Goal: Task Accomplishment & Management: Manage account settings

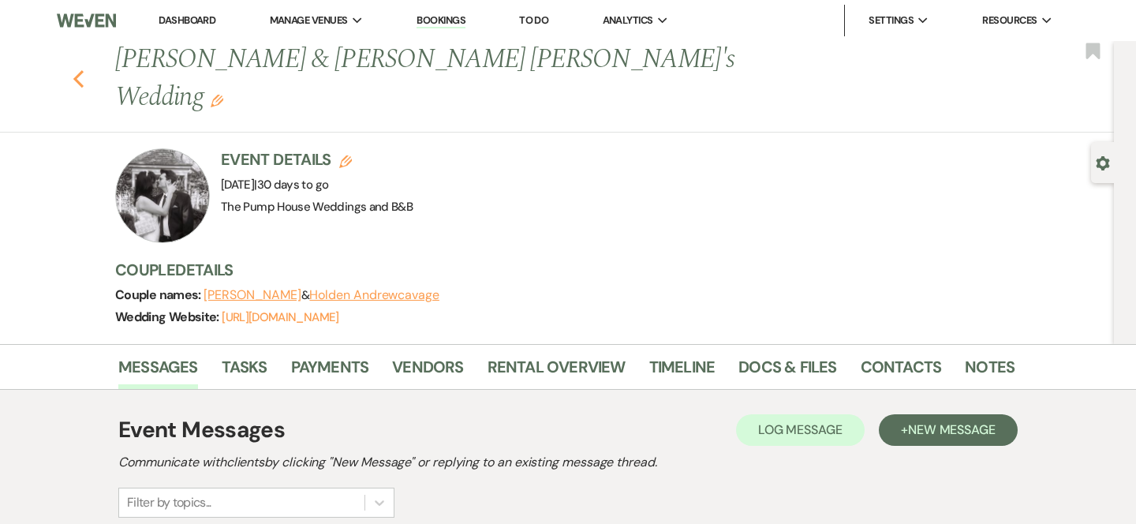
click at [78, 69] on icon "Previous" at bounding box center [79, 78] width 12 height 19
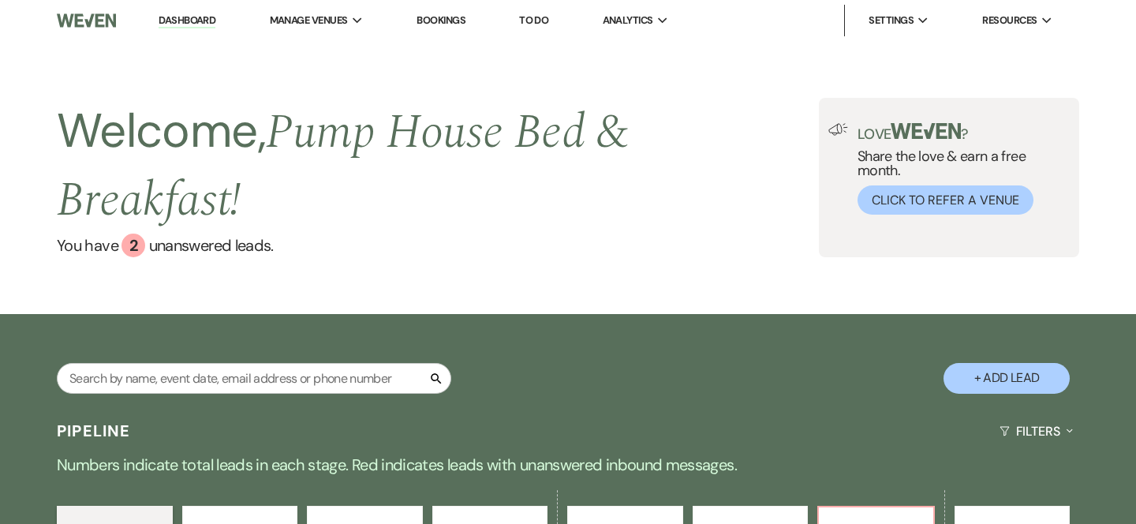
scroll to position [252, 0]
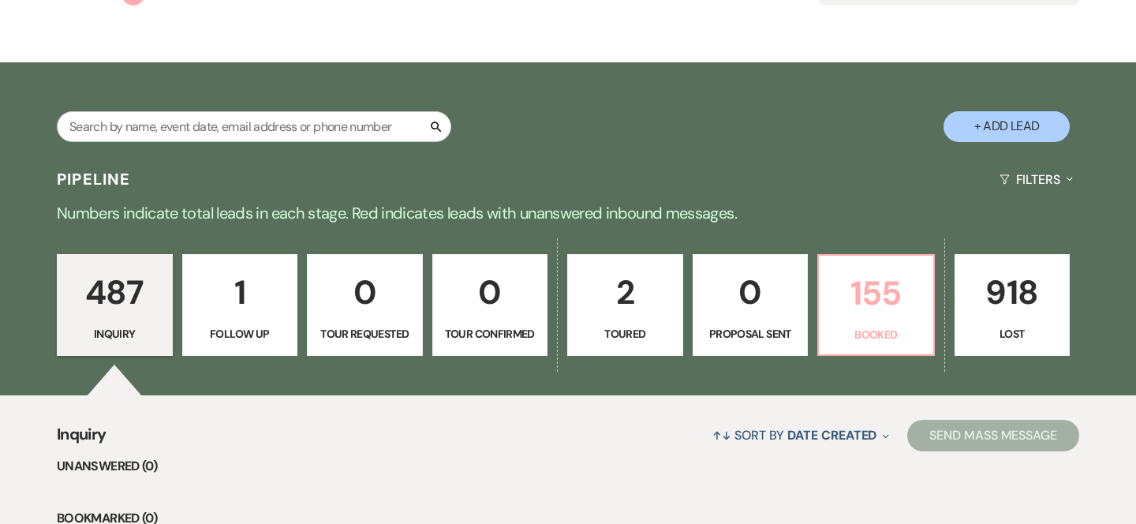
click at [904, 326] on p "Booked" at bounding box center [875, 334] width 95 height 17
click at [893, 70] on div "Search + Add Lead" at bounding box center [568, 112] width 1136 height 84
click at [878, 73] on div "Search + Add Lead" at bounding box center [568, 112] width 1136 height 84
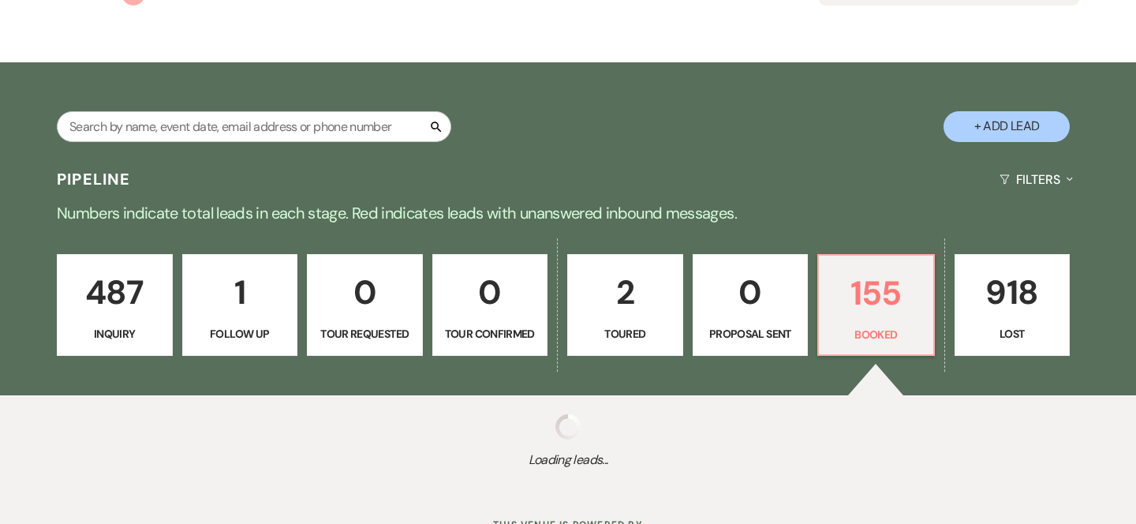
click at [878, 73] on main "Welcome, Pump House Bed & Breakfast ! You have 2 unanswered lead s . Love ? Sha…" at bounding box center [568, 138] width 1136 height 699
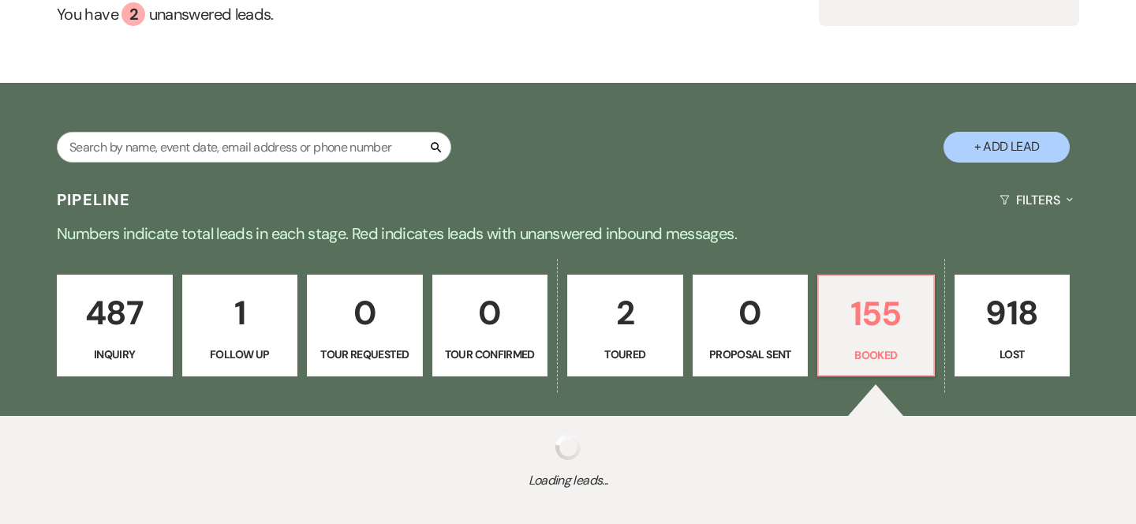
select select "7"
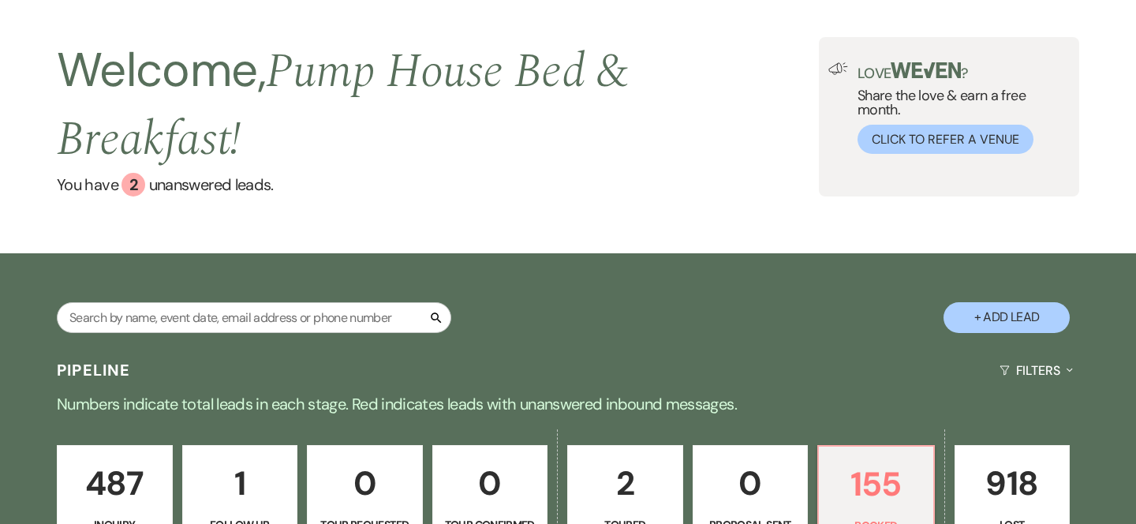
scroll to position [47, 0]
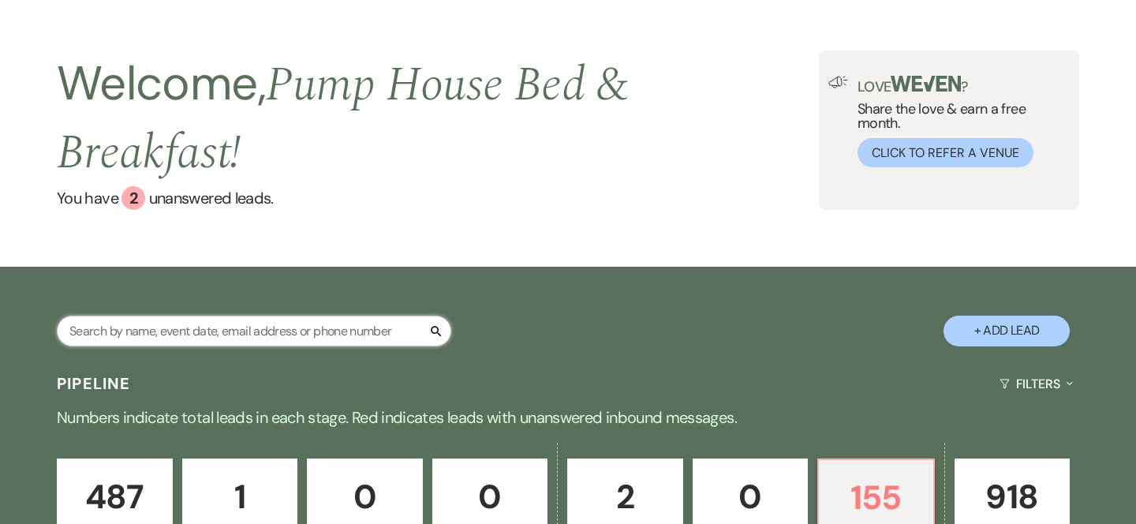
click at [234, 331] on input "text" at bounding box center [254, 330] width 394 height 31
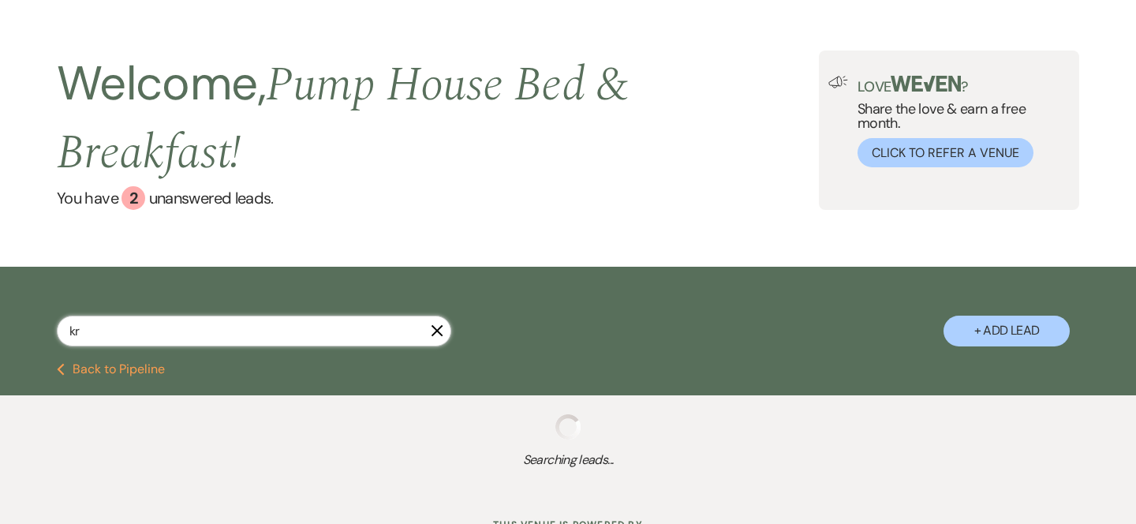
type input "kri"
select select "8"
select select "5"
select select "8"
select select "10"
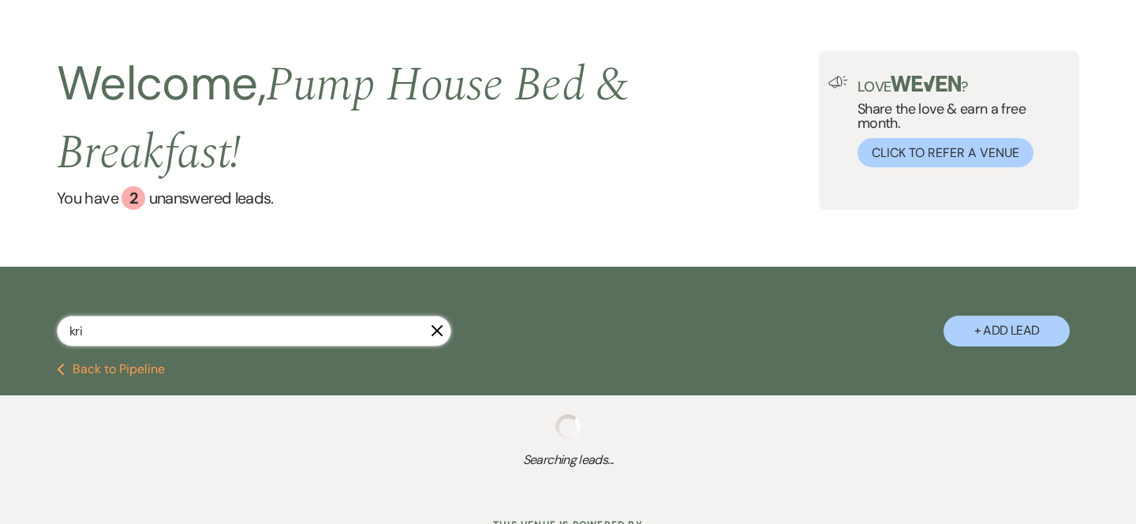
select select "8"
select select "10"
select select "8"
select select "4"
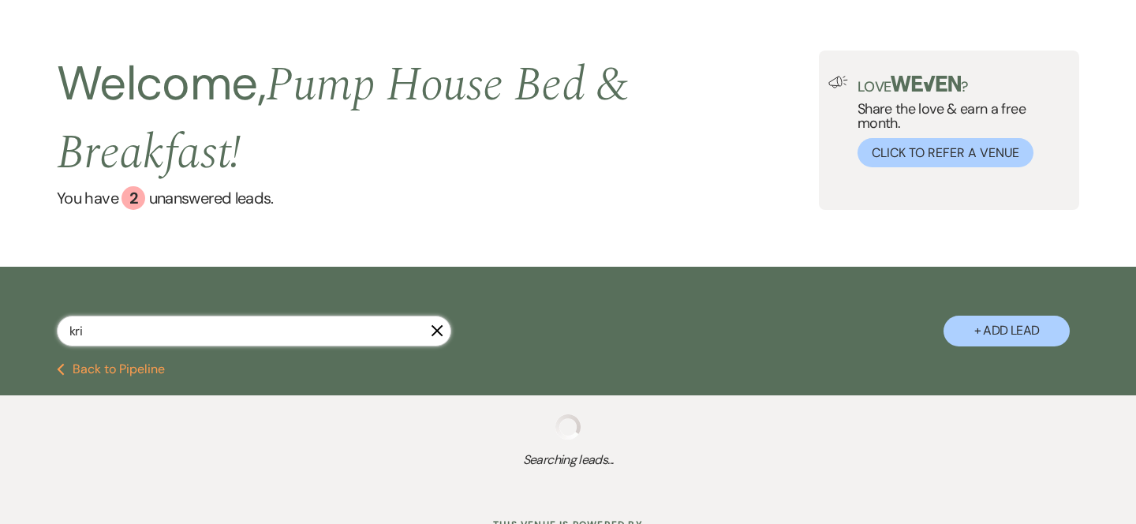
select select "8"
select select "5"
select select "8"
select select "5"
select select "8"
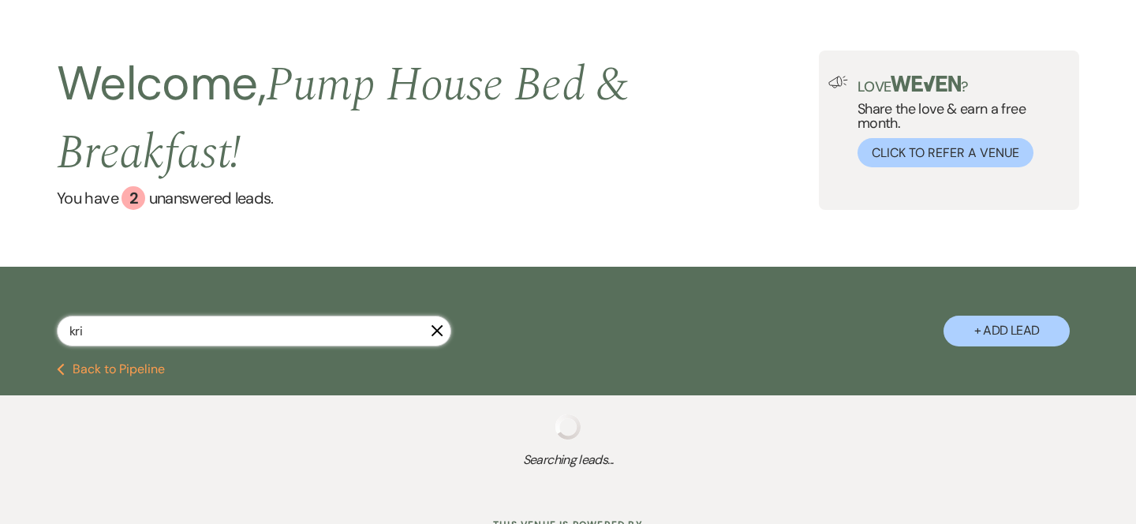
select select "8"
select select "5"
select select "8"
select select "5"
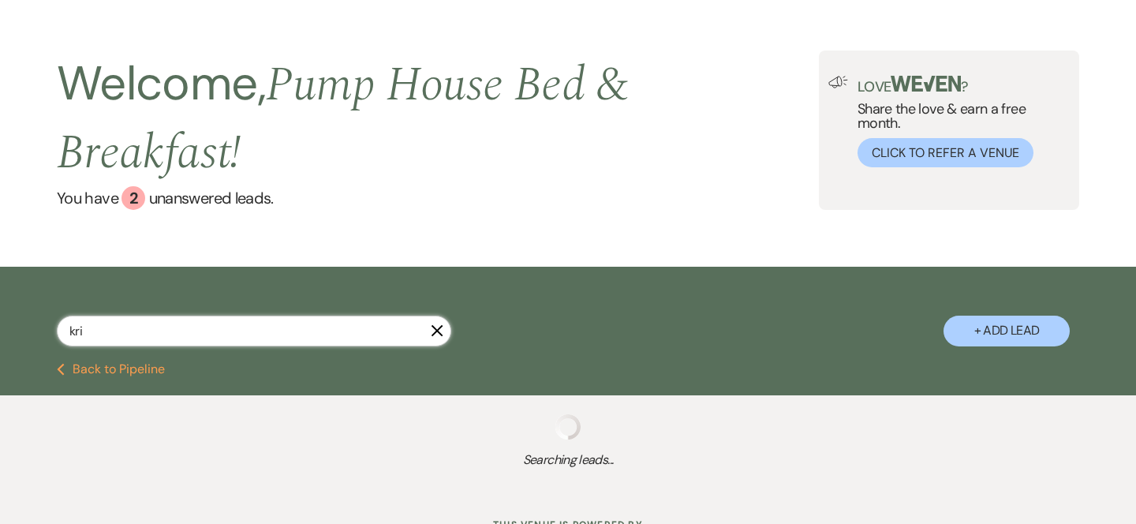
select select "8"
select select "5"
select select "8"
select select "4"
select select "8"
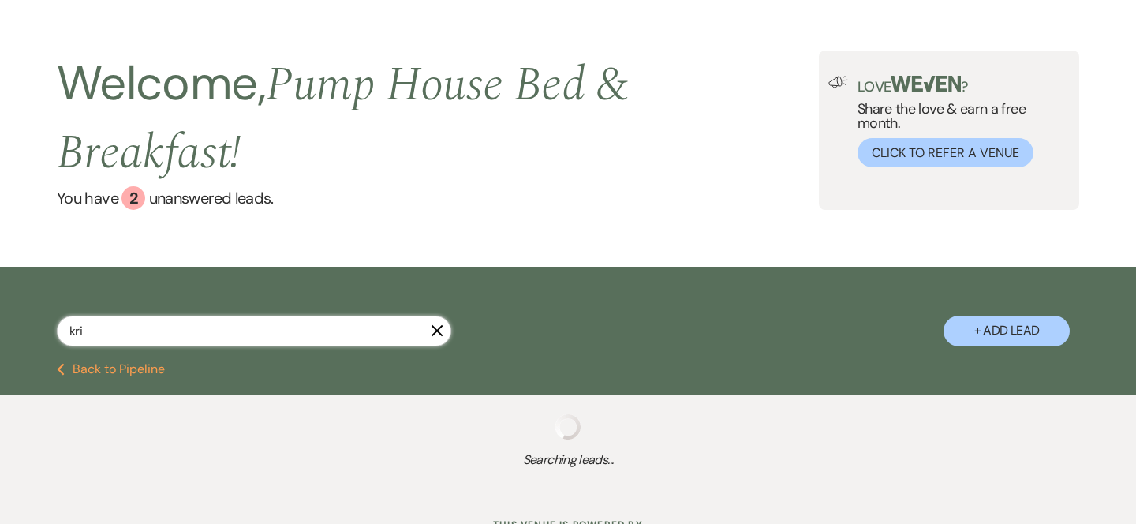
select select "5"
select select "8"
select select "11"
select select "8"
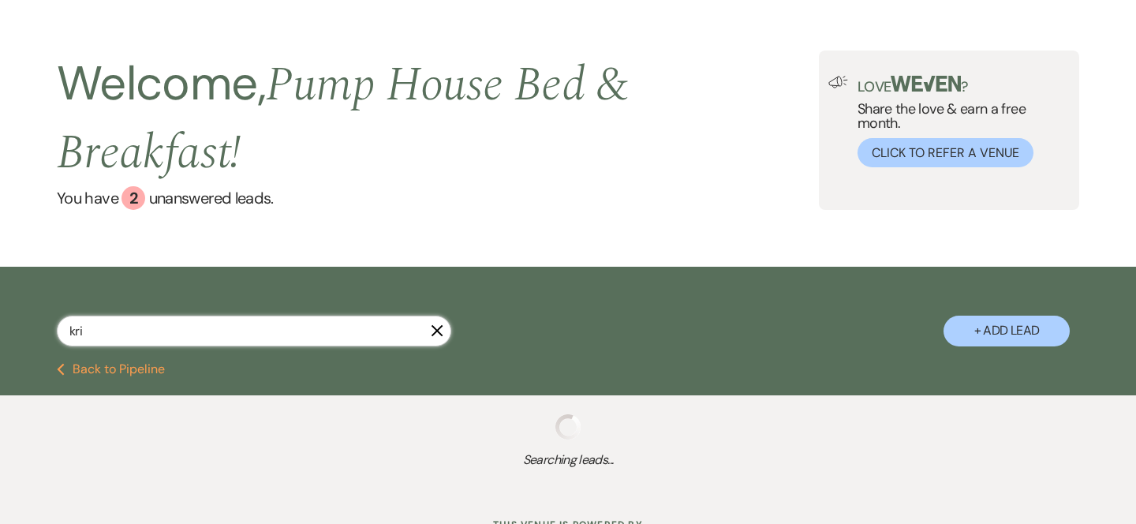
select select "8"
type input "krist"
select select "8"
select select "5"
select select "8"
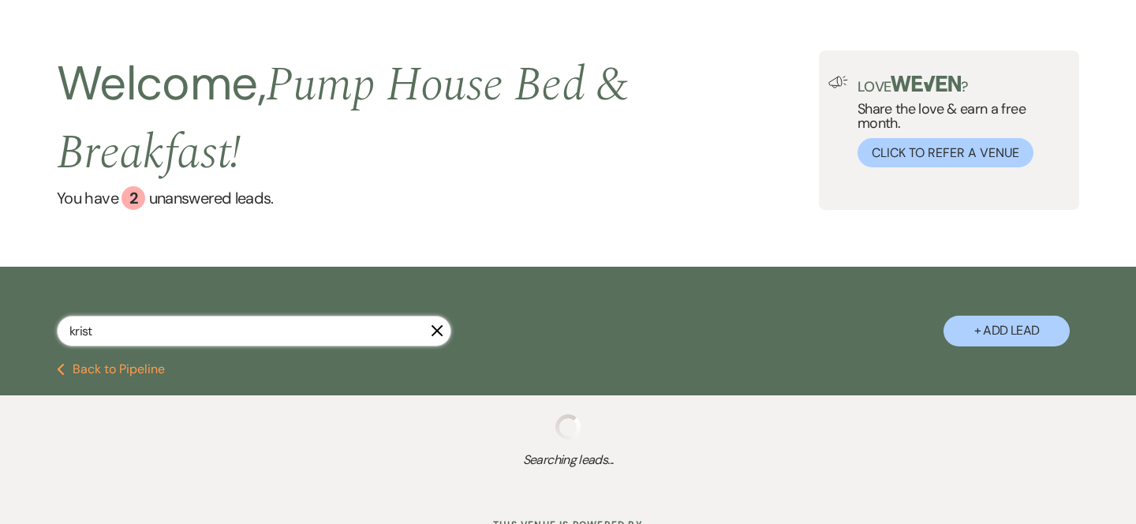
select select "10"
select select "8"
select select "4"
select select "8"
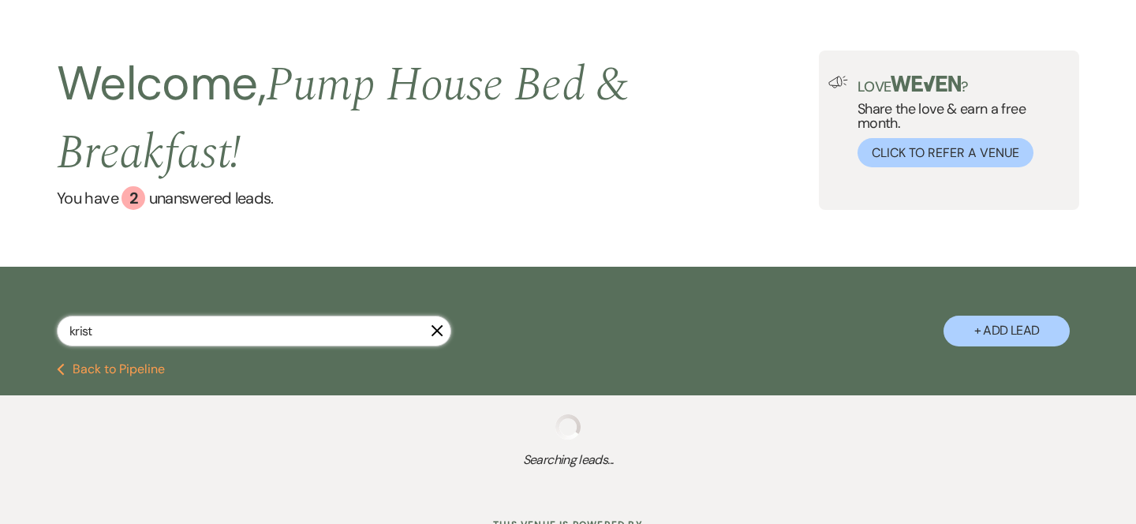
select select "5"
select select "8"
select select "5"
select select "8"
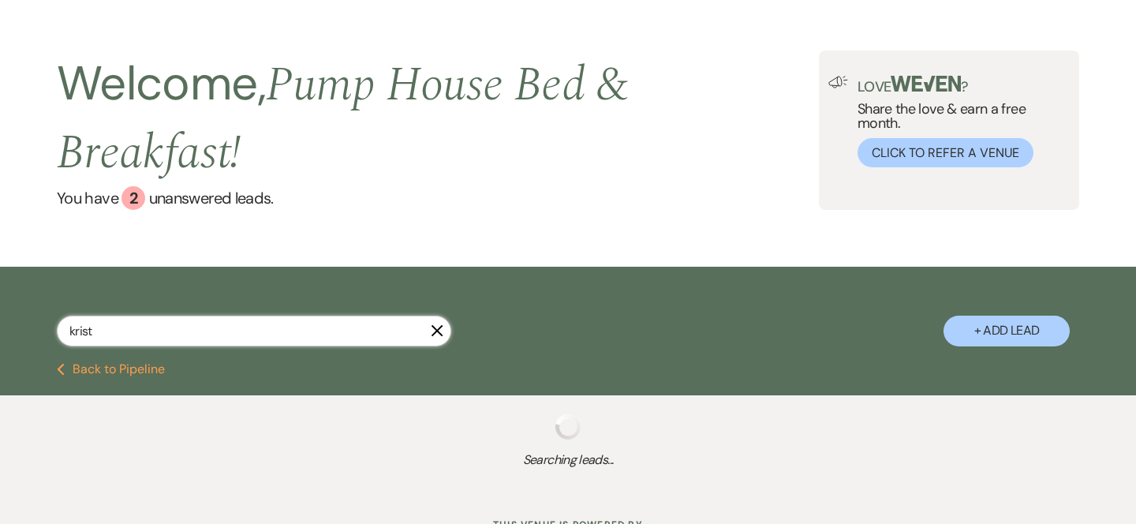
select select "5"
select select "8"
select select "5"
select select "8"
select select "4"
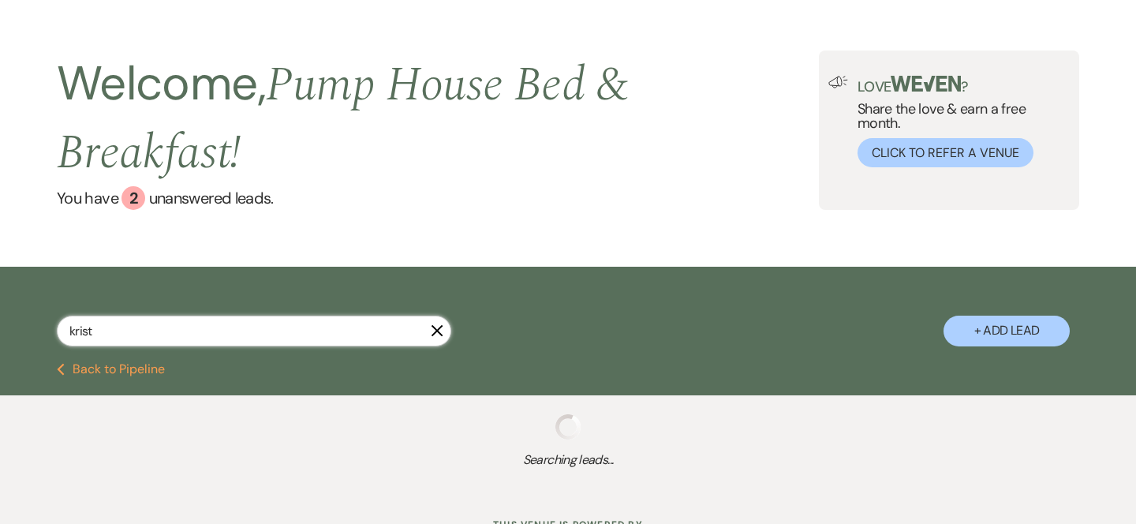
select select "8"
select select "5"
select select "8"
select select "11"
select select "8"
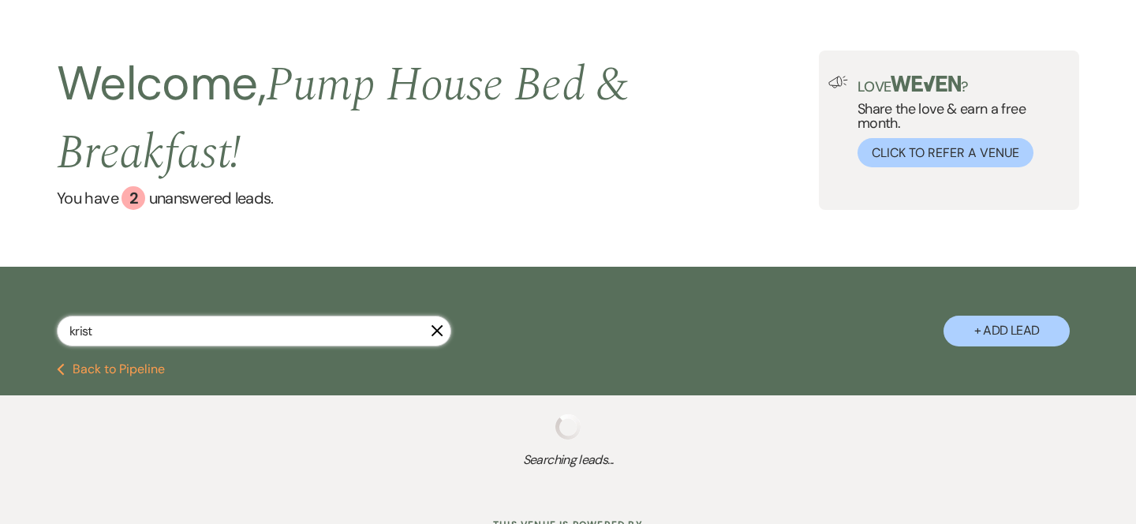
select select "8"
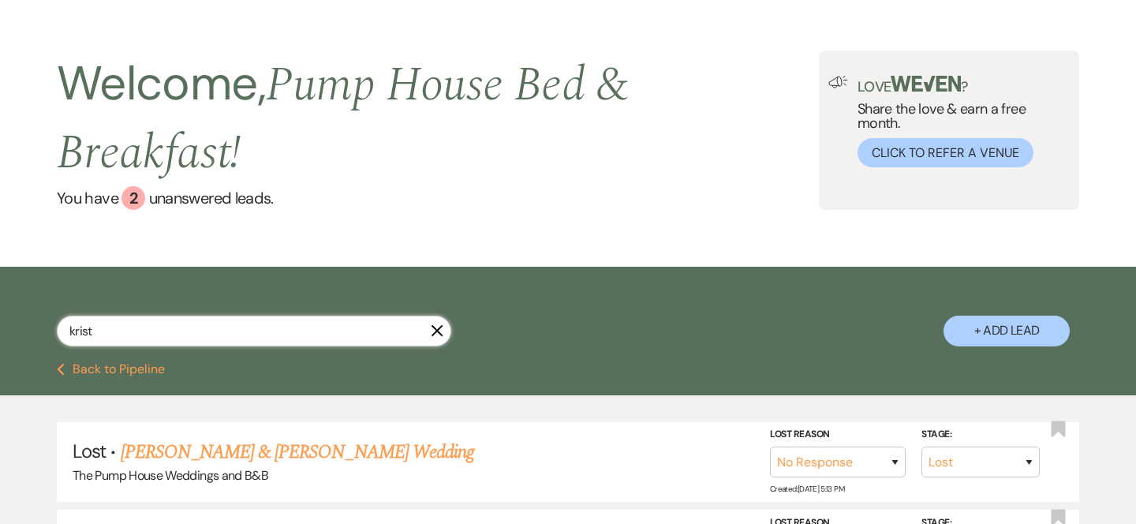
type input "kristy"
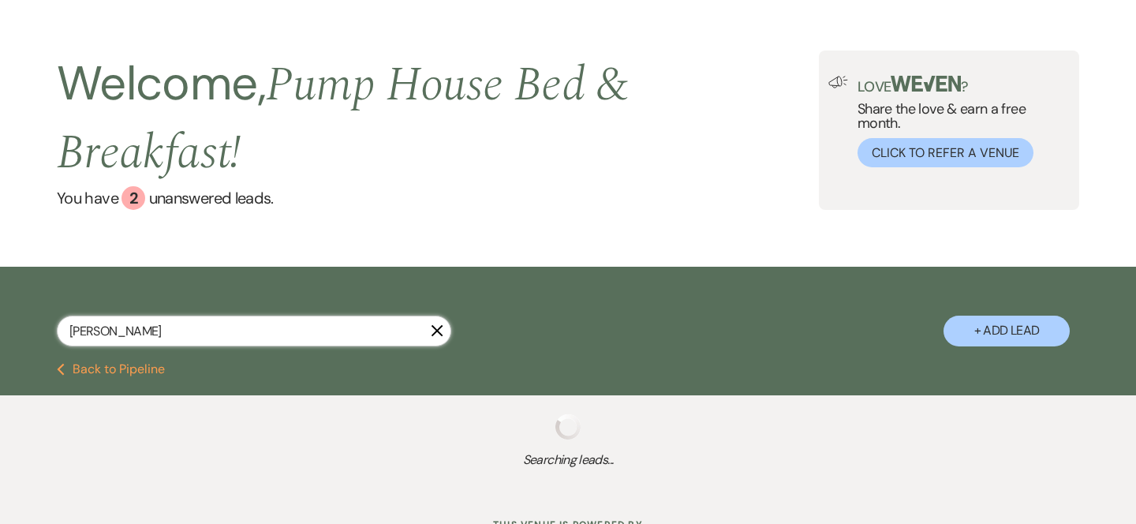
select select "8"
select select "11"
select select "8"
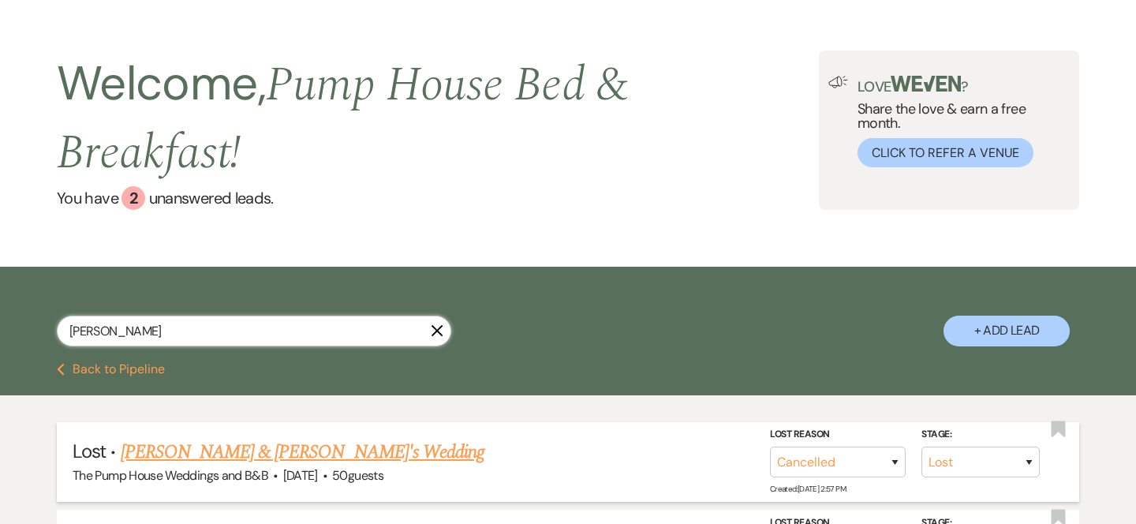
type input "kristy"
click at [171, 449] on link "Kristy Morris & Fiance's Wedding" at bounding box center [303, 452] width 364 height 28
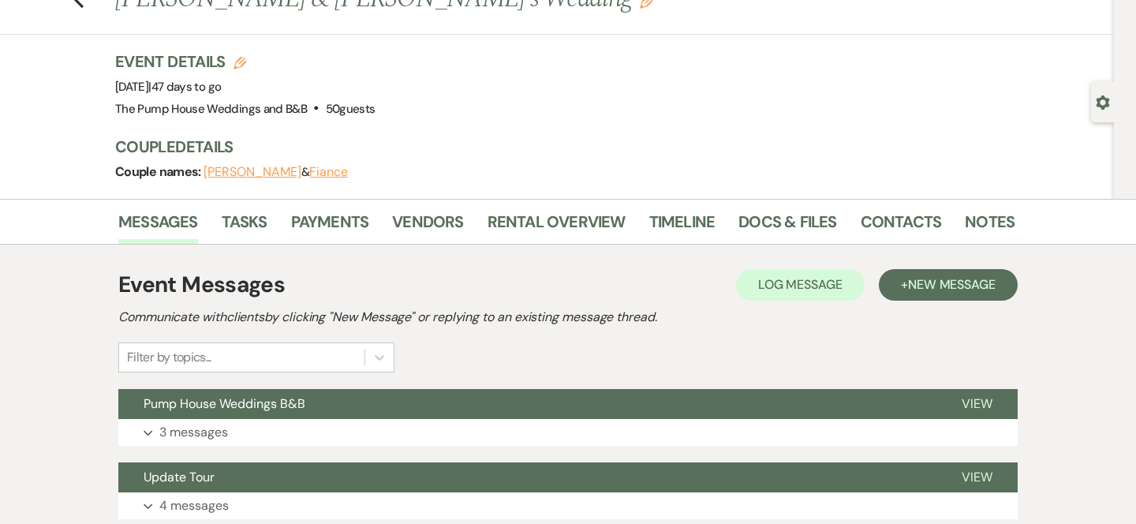
scroll to position [62, 0]
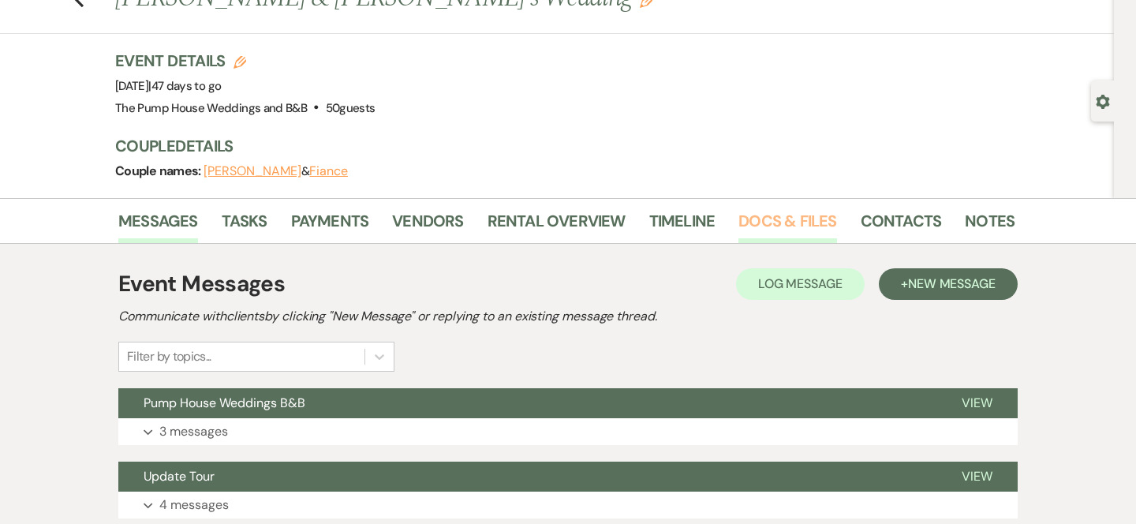
click at [753, 233] on link "Docs & Files" at bounding box center [787, 225] width 98 height 35
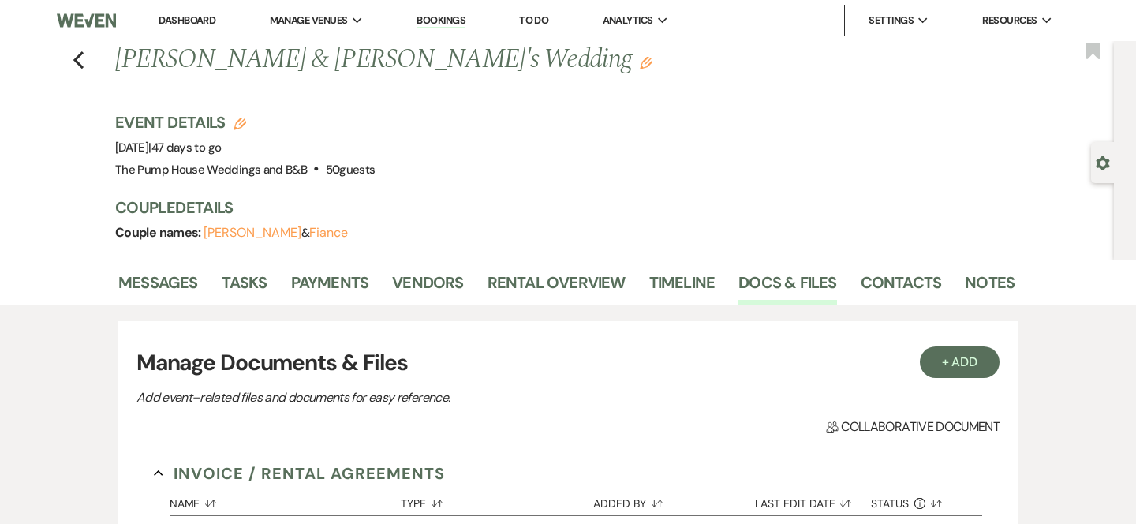
click at [84, 58] on div "Previous Kristy Morris & Fiance's Wedding Edit Bookmark" at bounding box center [552, 68] width 1121 height 54
click at [80, 57] on icon "Previous" at bounding box center [79, 59] width 12 height 19
select select "8"
select select "11"
select select "8"
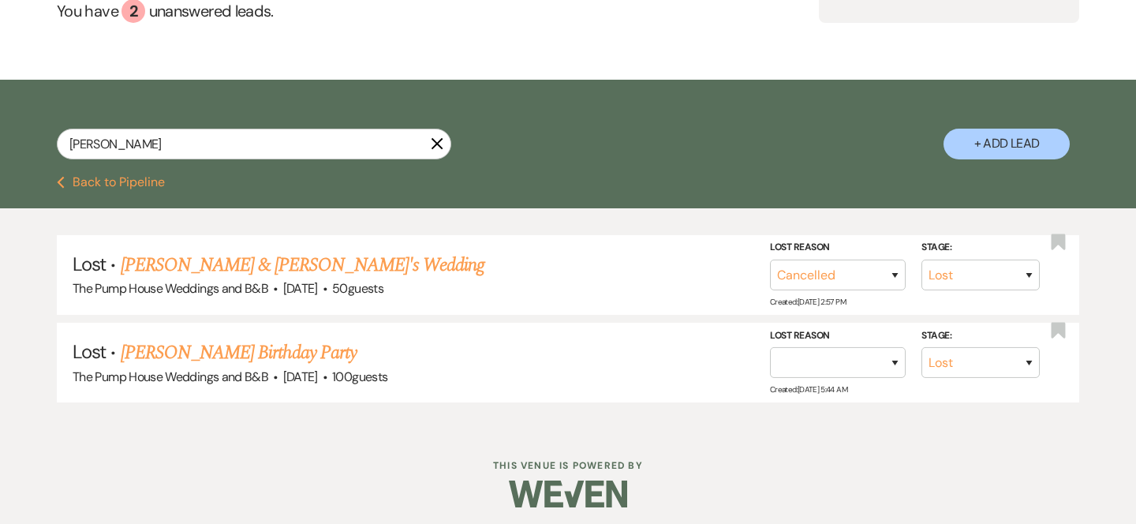
scroll to position [241, 0]
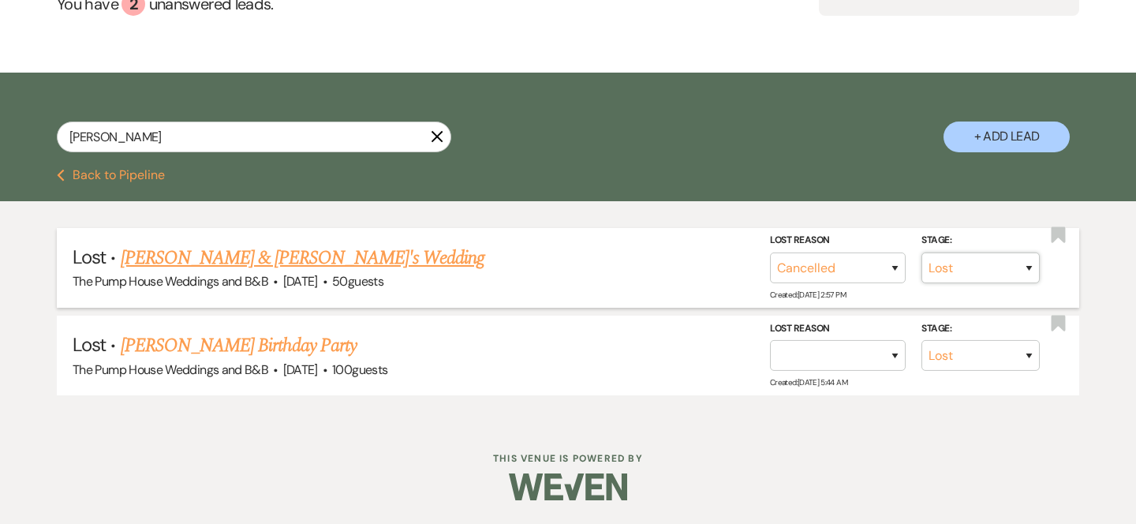
click at [1034, 266] on select "Booked Lost" at bounding box center [980, 267] width 118 height 31
select select "7"
click at [921, 253] on select "Booked Lost" at bounding box center [980, 267] width 118 height 31
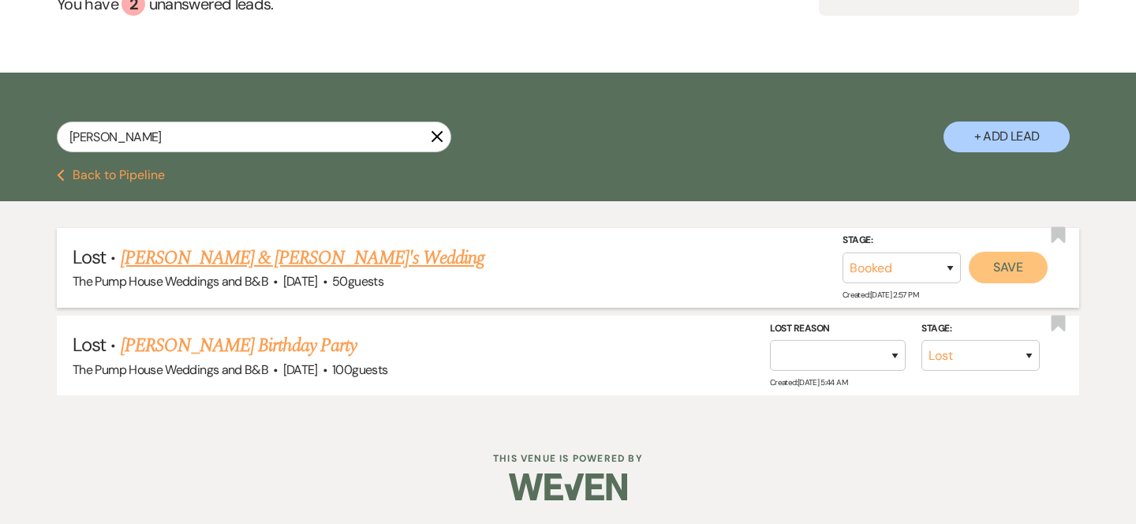
click at [1008, 269] on button "Save" at bounding box center [1007, 268] width 79 height 32
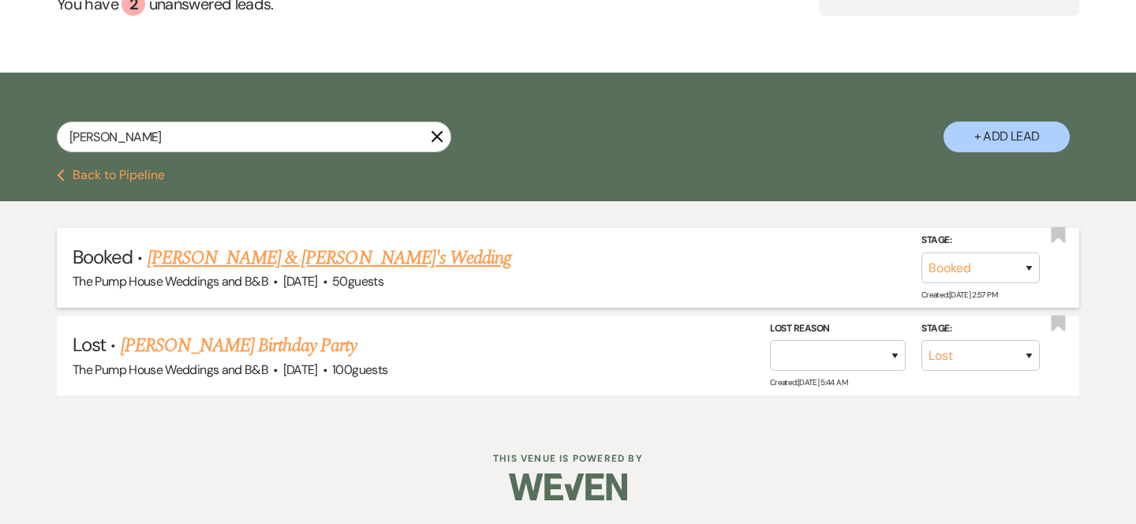
click at [324, 262] on link "Kristy Morris & Fiance's Wedding" at bounding box center [329, 258] width 364 height 28
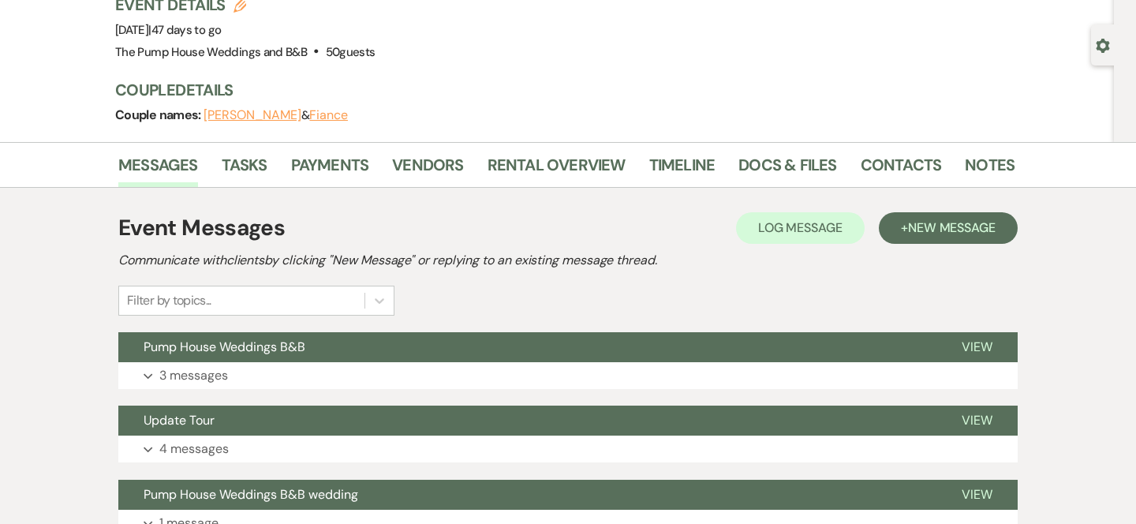
scroll to position [101, 0]
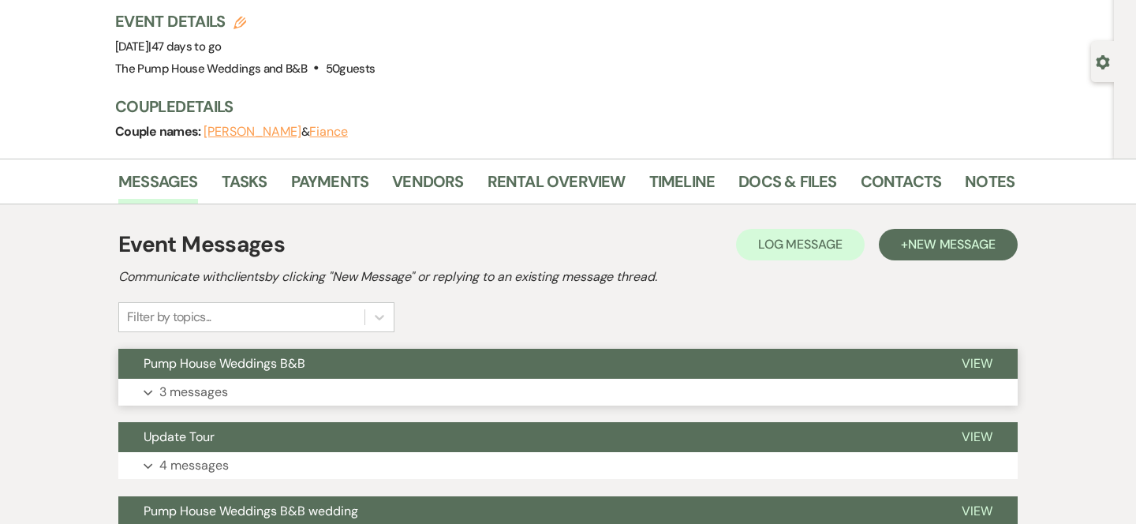
click at [688, 382] on button "Expand 3 messages" at bounding box center [567, 392] width 899 height 27
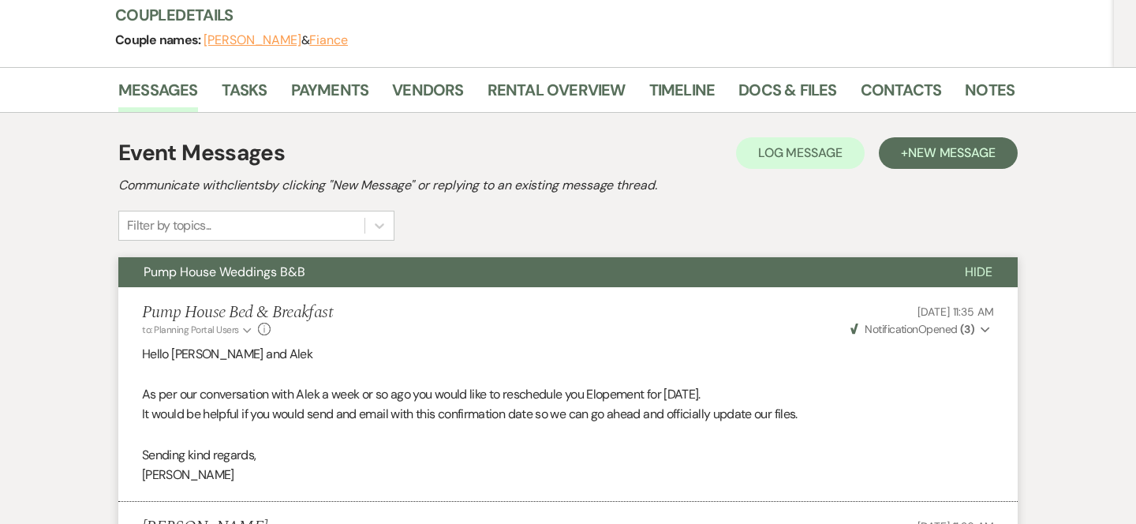
scroll to position [0, 0]
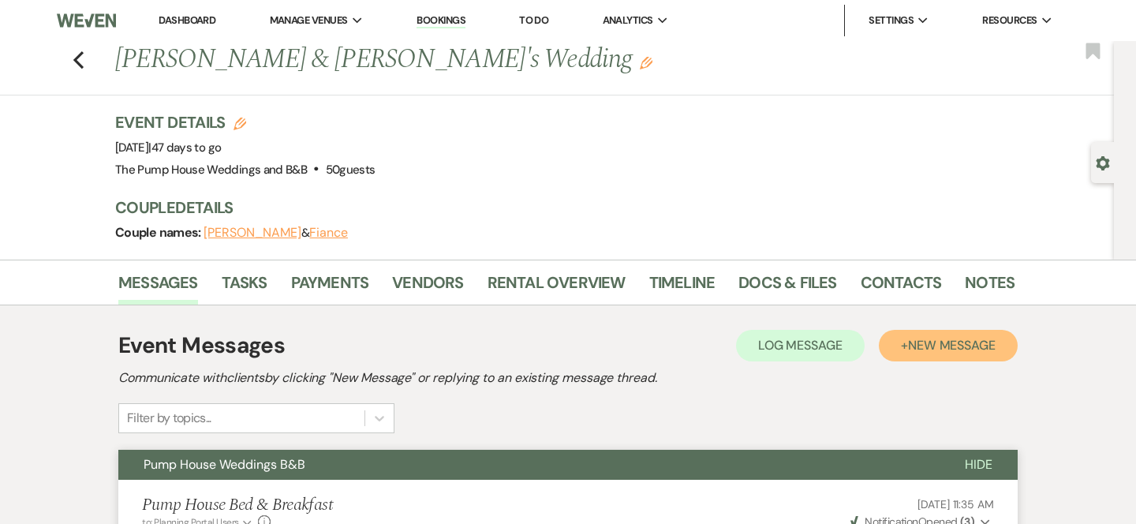
click at [967, 343] on span "New Message" at bounding box center [952, 345] width 88 height 17
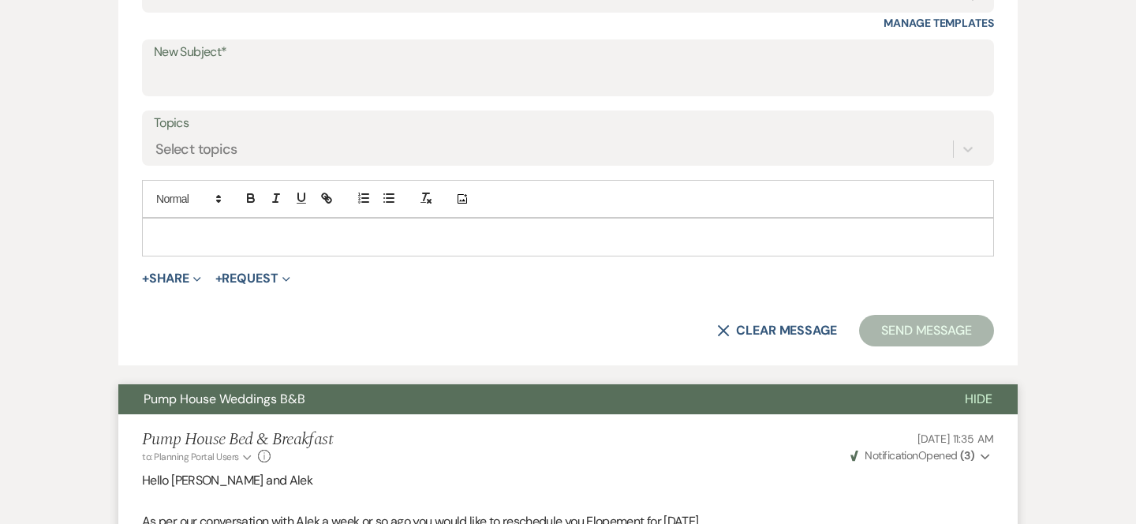
scroll to position [653, 0]
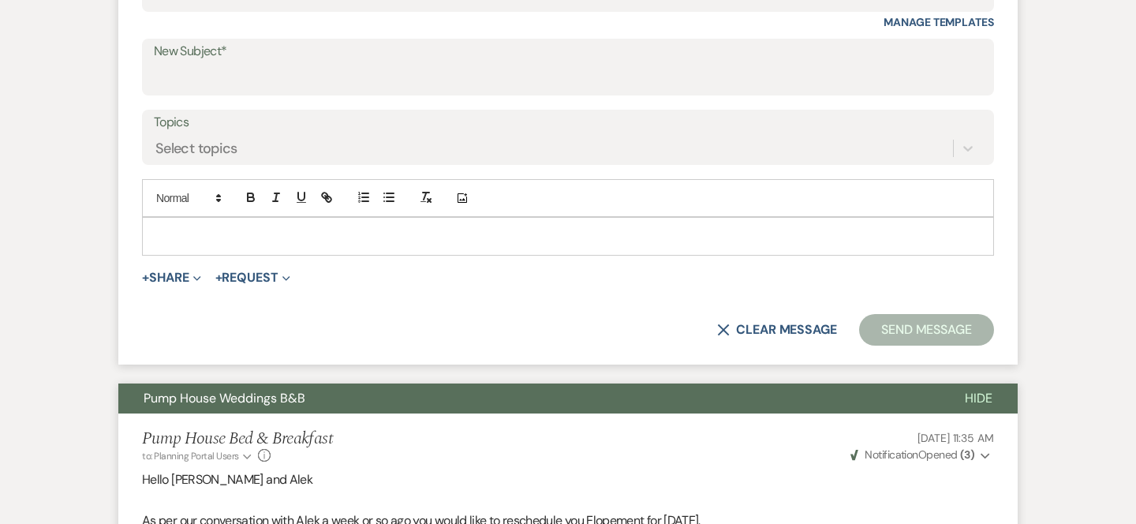
click at [602, 243] on p at bounding box center [568, 235] width 826 height 17
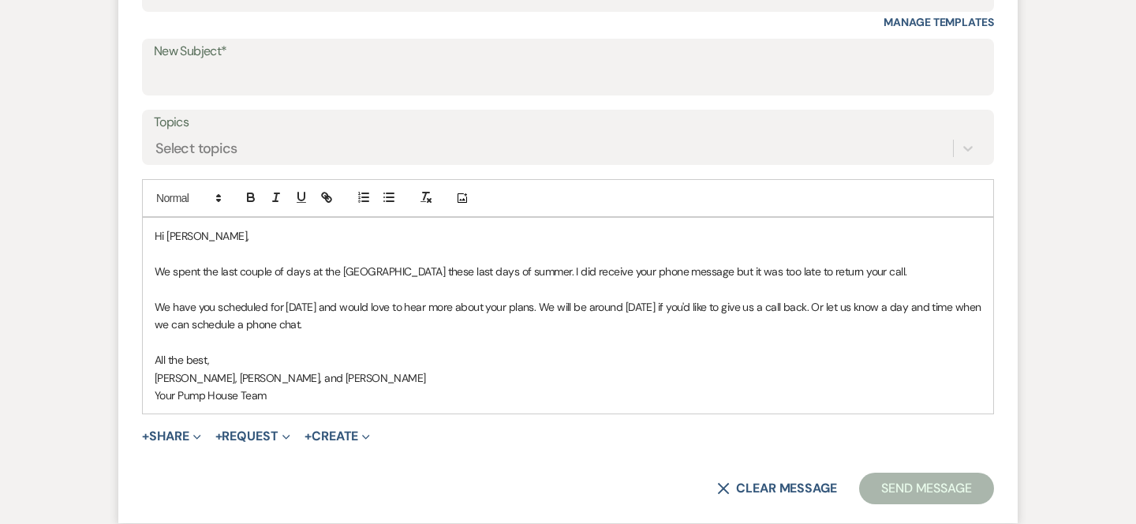
click at [239, 246] on p at bounding box center [568, 253] width 826 height 17
click at [219, 237] on p "Hi Kristy," at bounding box center [568, 235] width 826 height 17
click at [236, 270] on p "We spent the last couple of days at the beach savoring these last days of summe…" at bounding box center [568, 271] width 826 height 17
drag, startPoint x: 434, startPoint y: 319, endPoint x: 487, endPoint y: 324, distance: 53.8
click at [489, 326] on p "We have you scheduled for Wednesday, October 29th and would love to hear more a…" at bounding box center [568, 315] width 826 height 35
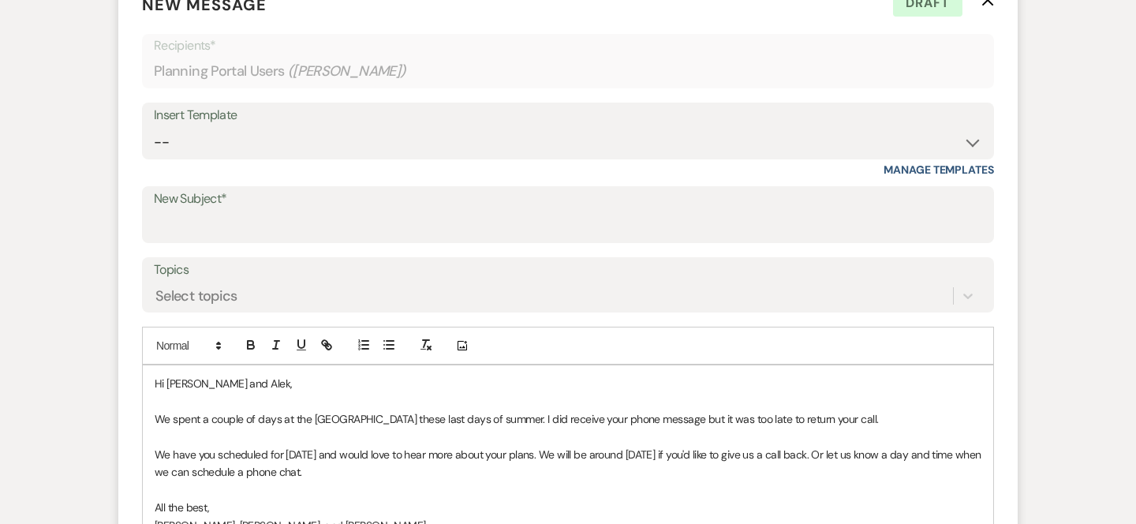
scroll to position [506, 0]
click at [544, 207] on label "New Subject*" at bounding box center [568, 198] width 828 height 23
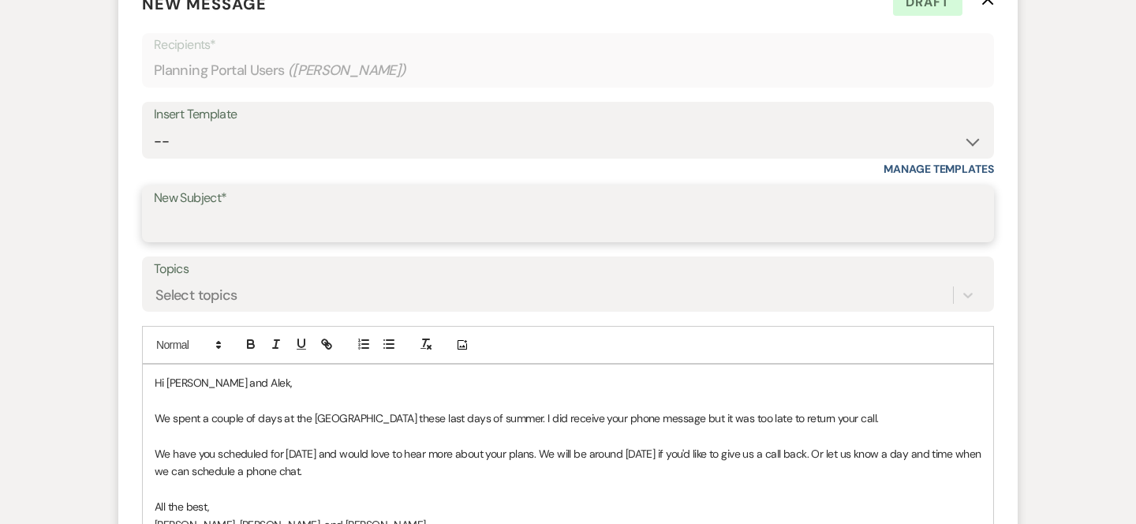
click at [544, 210] on input "New Subject*" at bounding box center [568, 225] width 828 height 31
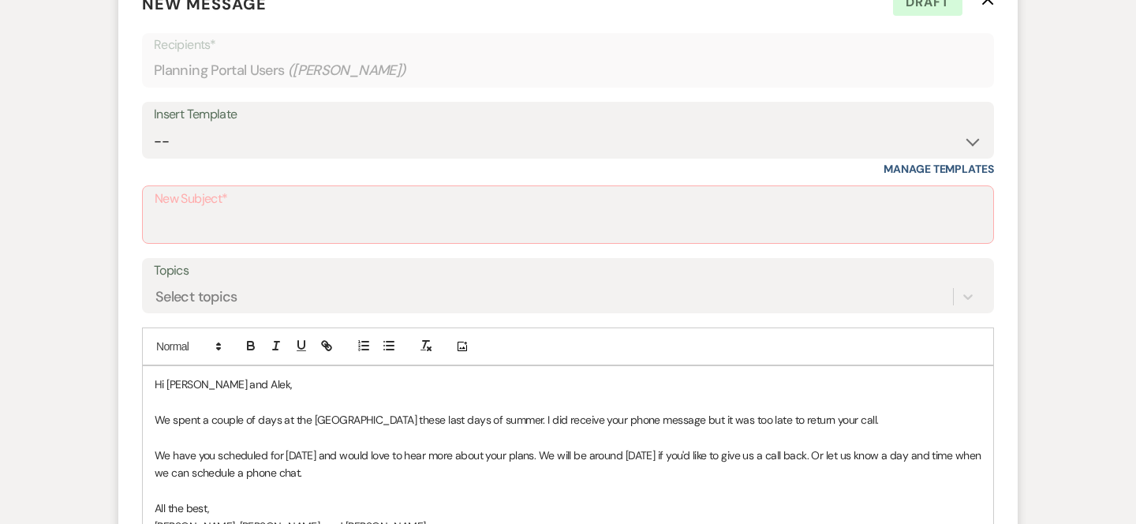
click at [415, 192] on label "New Subject*" at bounding box center [568, 199] width 826 height 23
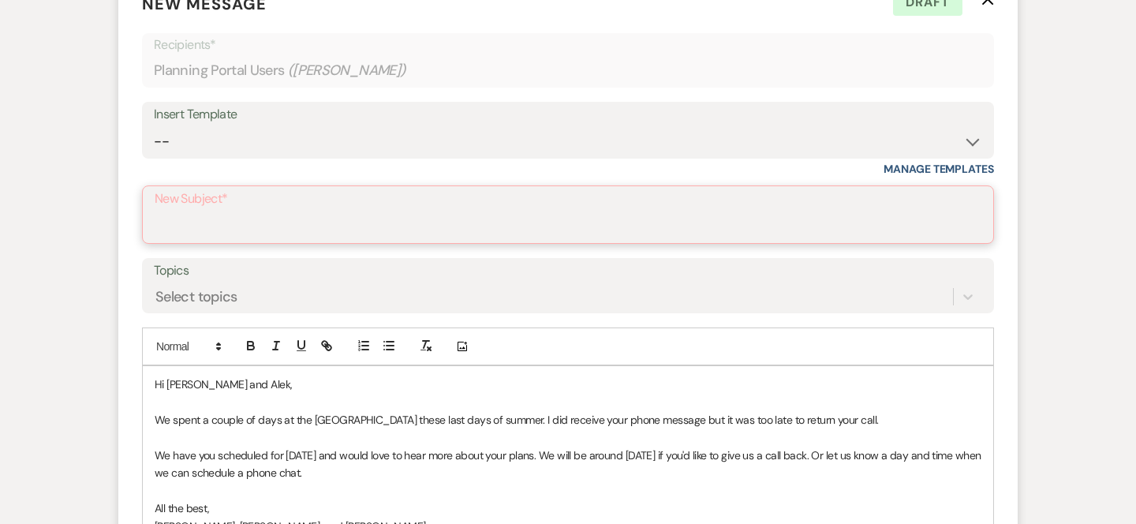
click at [415, 211] on input "New Subject*" at bounding box center [568, 226] width 826 height 31
click at [401, 220] on input "New Subject*" at bounding box center [568, 226] width 826 height 31
type input "Pump House Weddings and B&B"
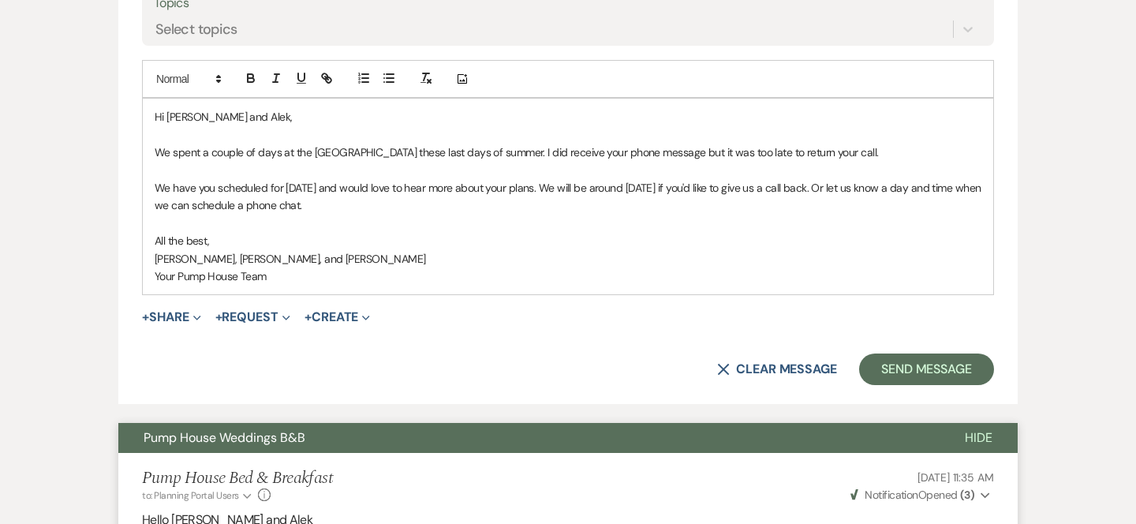
scroll to position [786, 0]
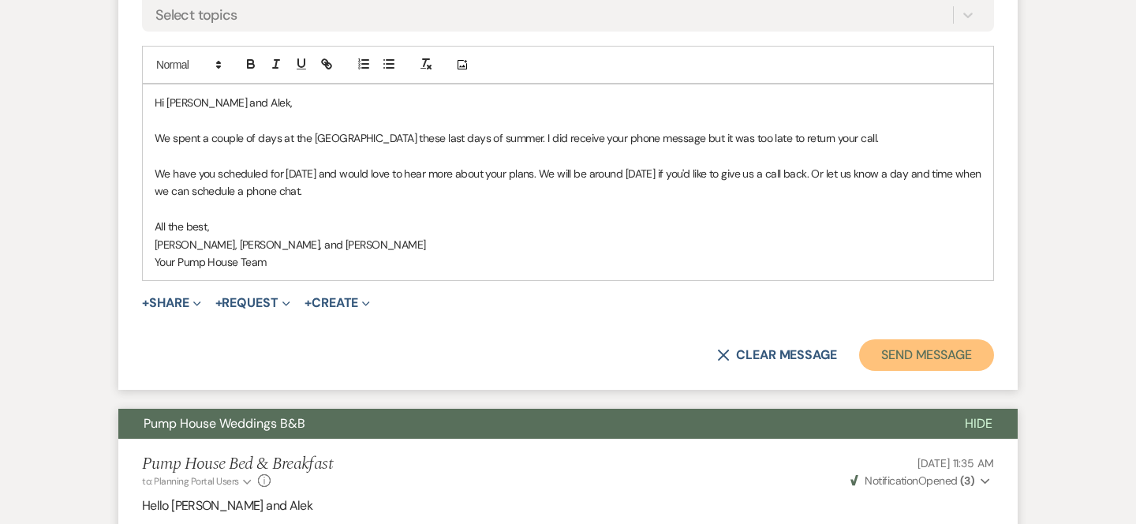
click at [928, 356] on button "Send Message" at bounding box center [926, 355] width 135 height 32
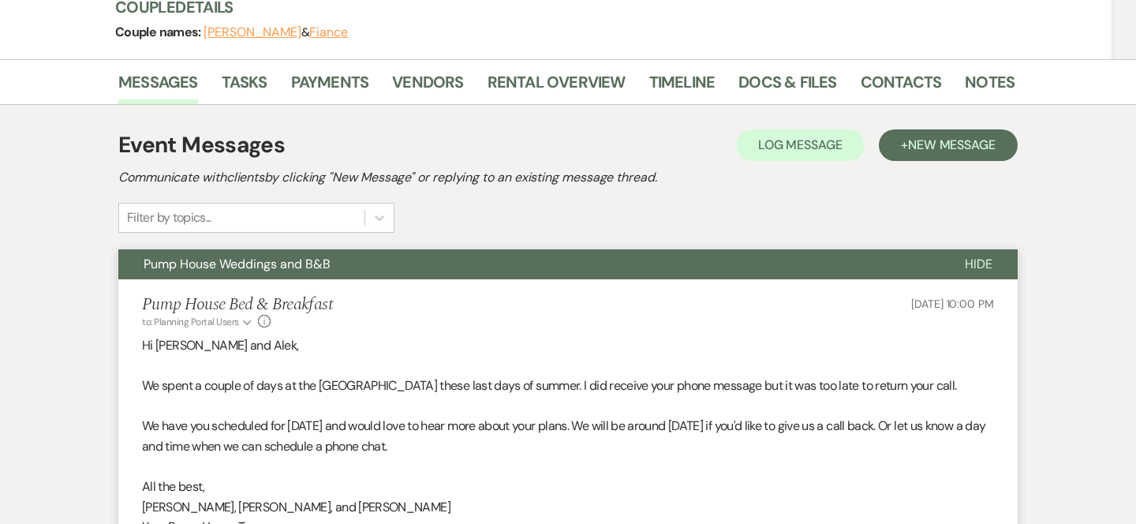
select select "8"
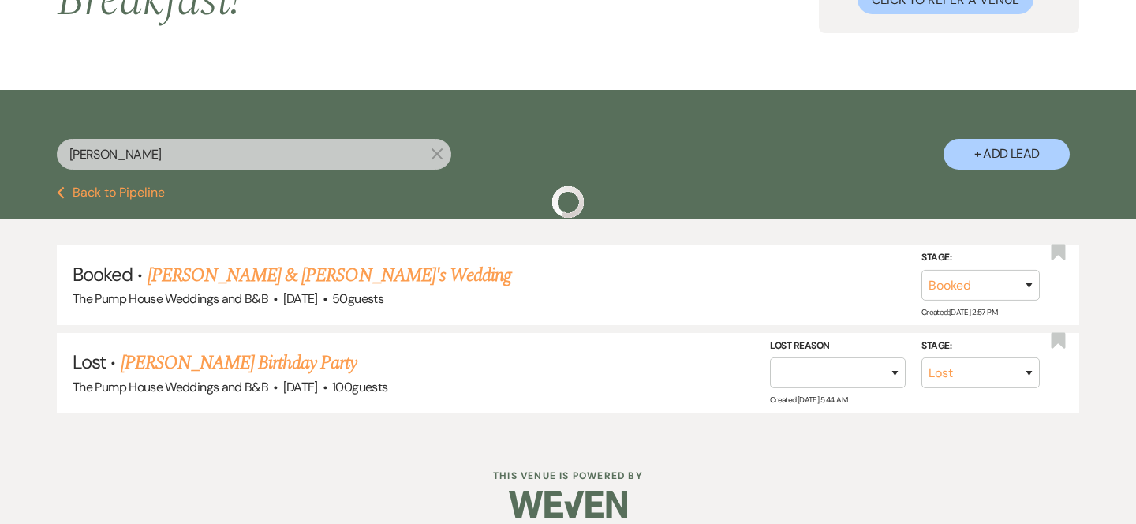
scroll to position [218, 0]
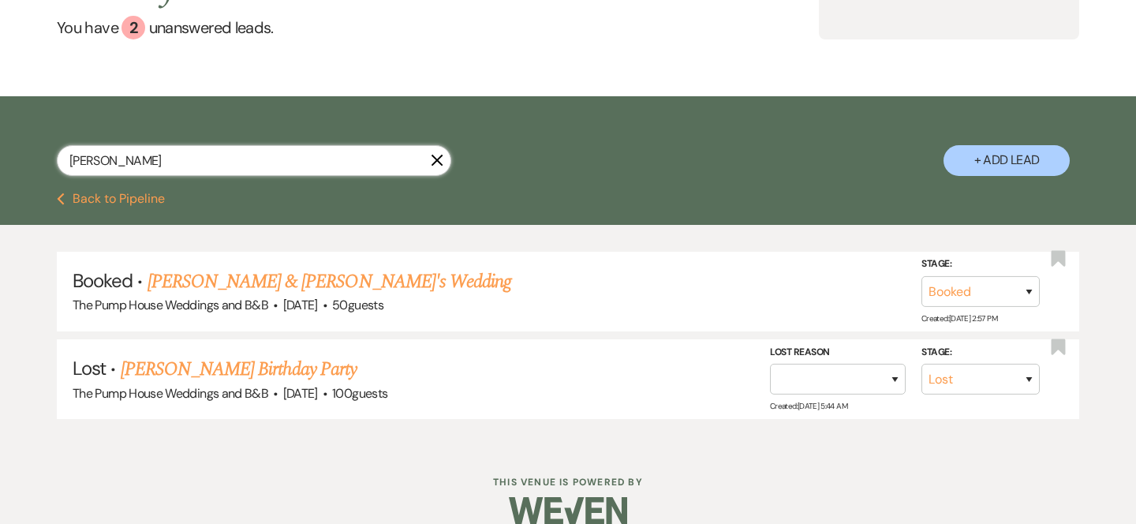
click at [151, 170] on input "kristy" at bounding box center [254, 160] width 394 height 31
type input "k"
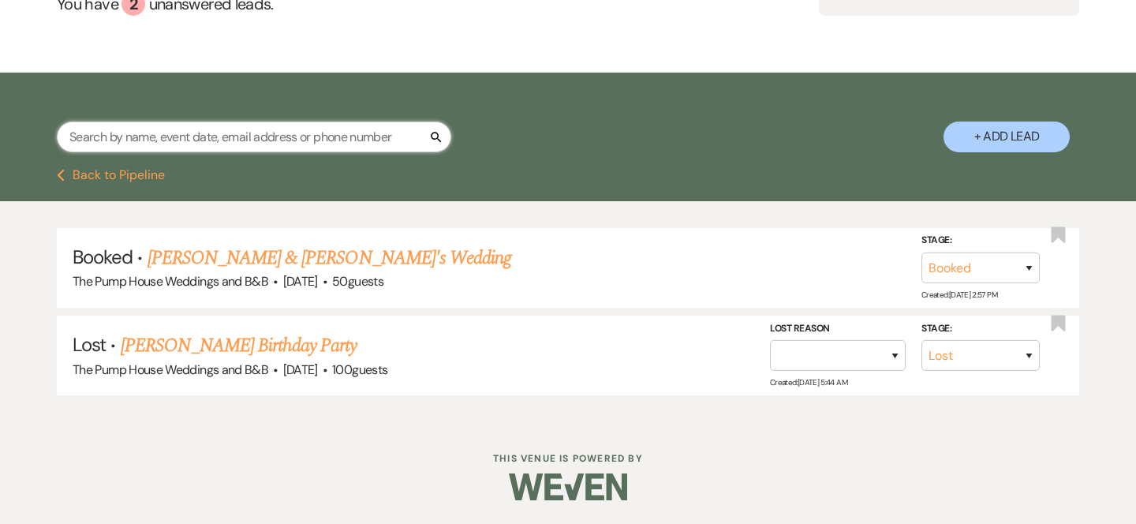
scroll to position [0, 0]
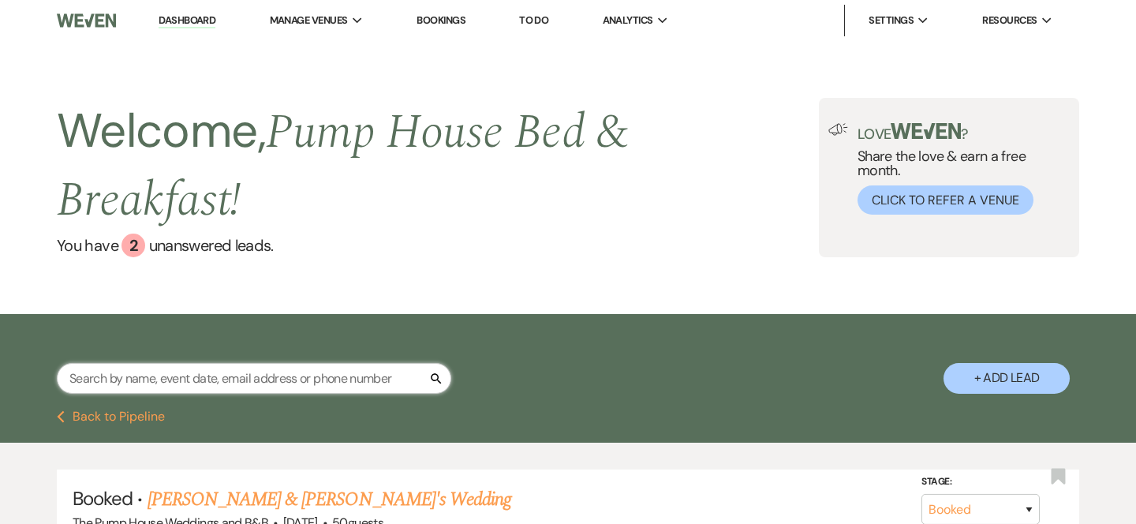
select select "7"
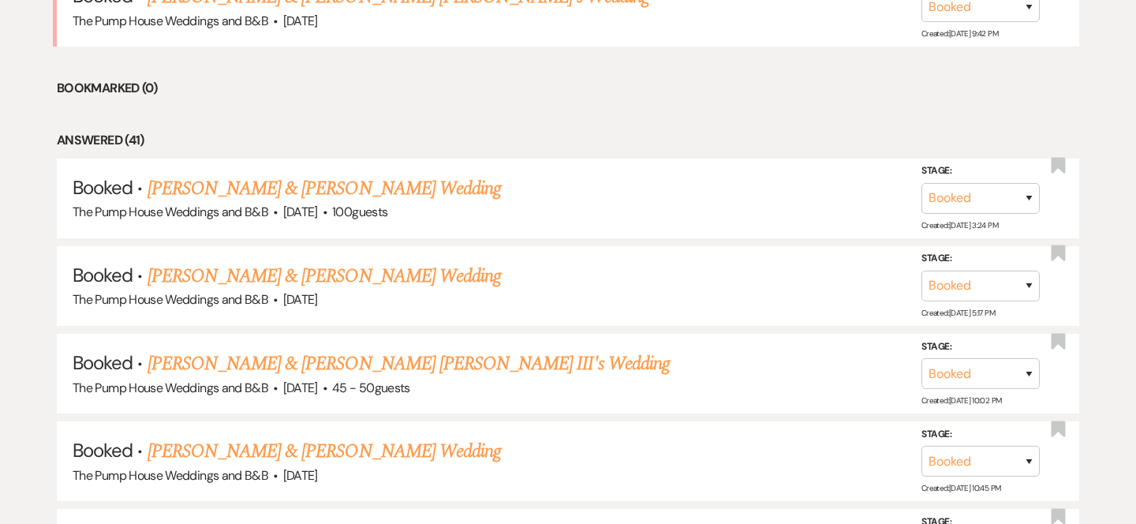
scroll to position [860, 0]
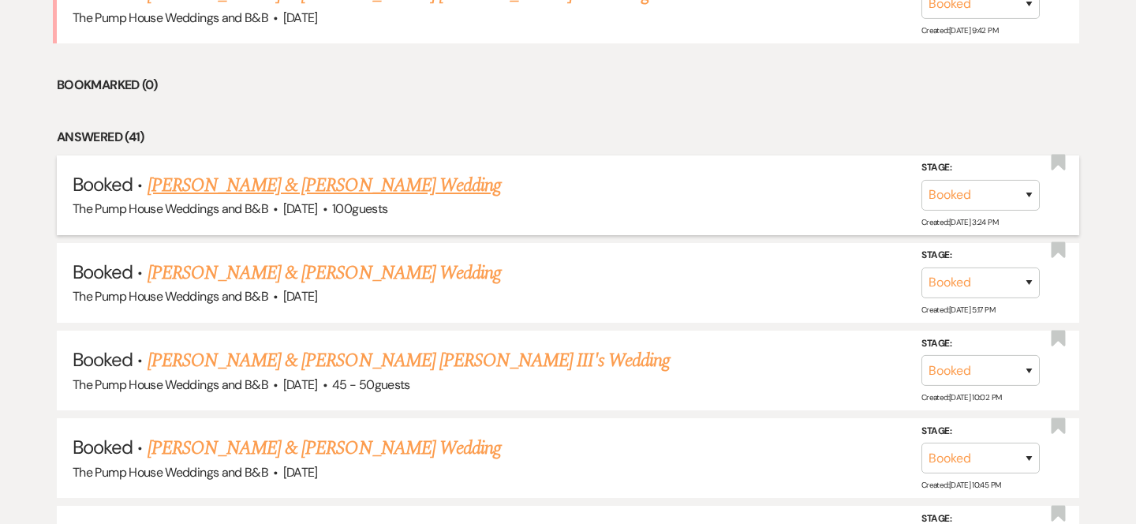
click at [255, 185] on link "Sarah Rosengrant & Zachary Schrader's Wedding" at bounding box center [323, 185] width 353 height 28
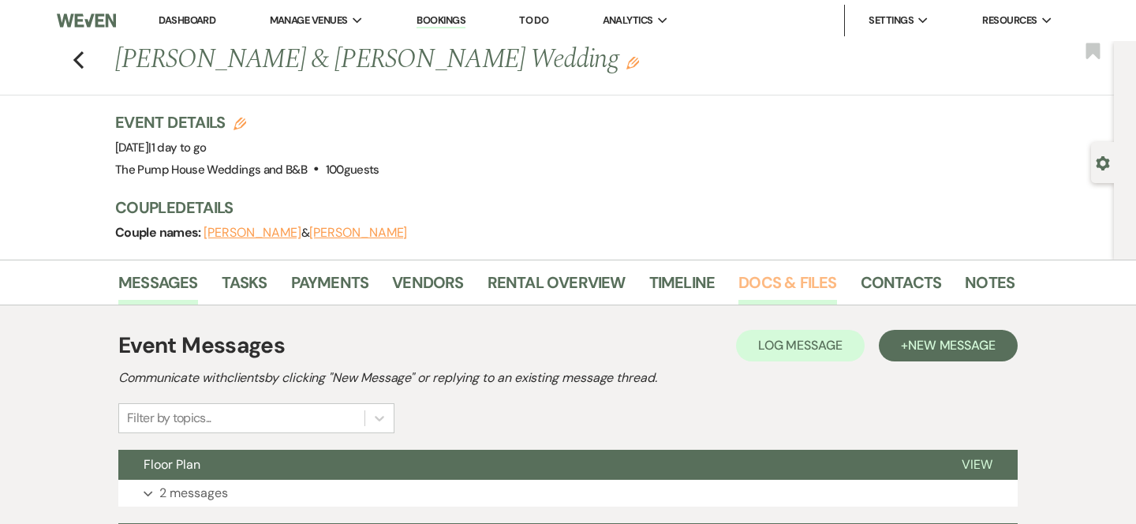
click at [769, 280] on link "Docs & Files" at bounding box center [787, 287] width 98 height 35
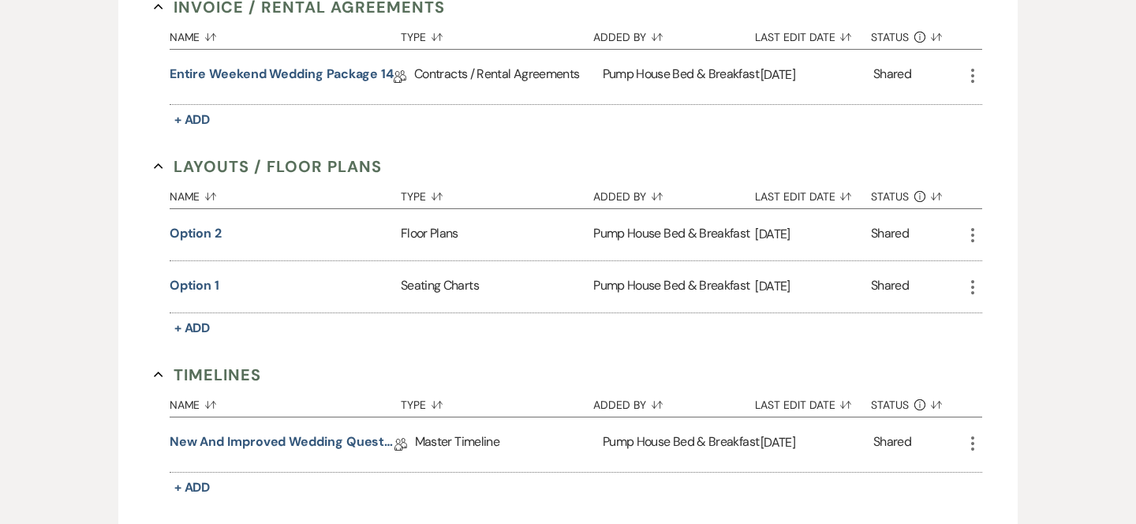
scroll to position [472, 0]
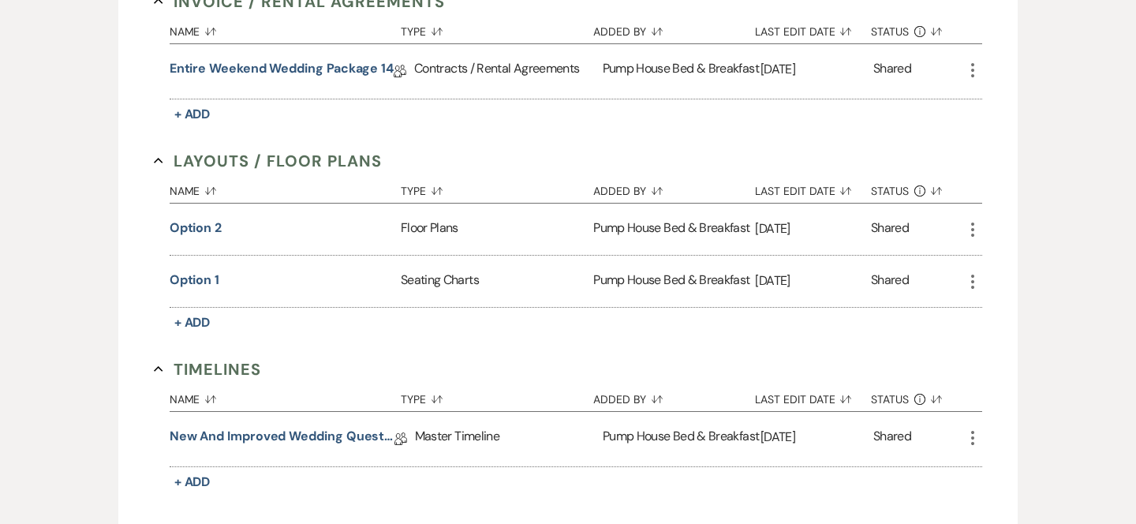
click at [472, 431] on div "Master Timeline" at bounding box center [509, 439] width 188 height 54
click at [341, 437] on link "New and improved Wedding Questionnaire" at bounding box center [282, 439] width 225 height 24
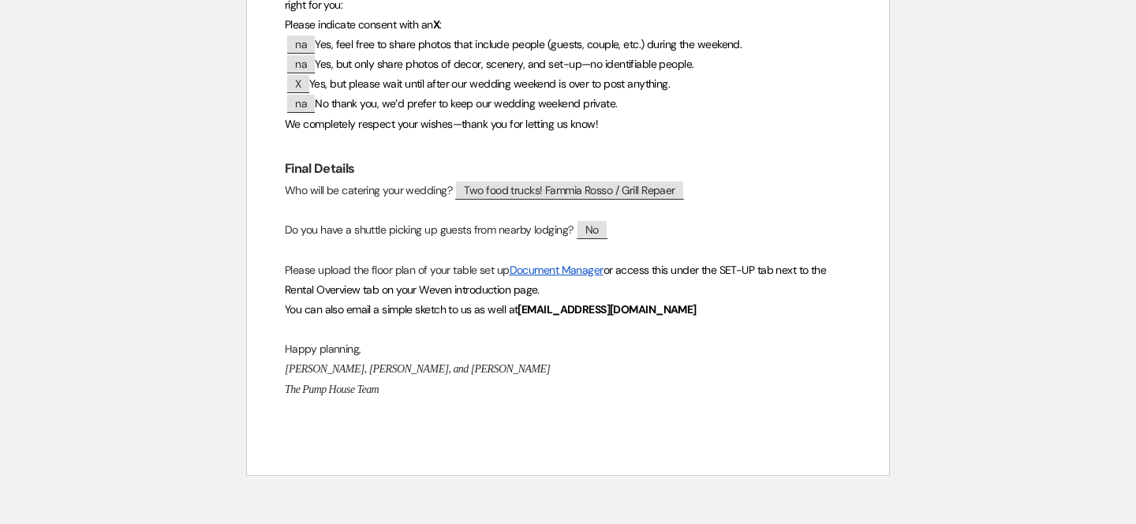
scroll to position [1501, 0]
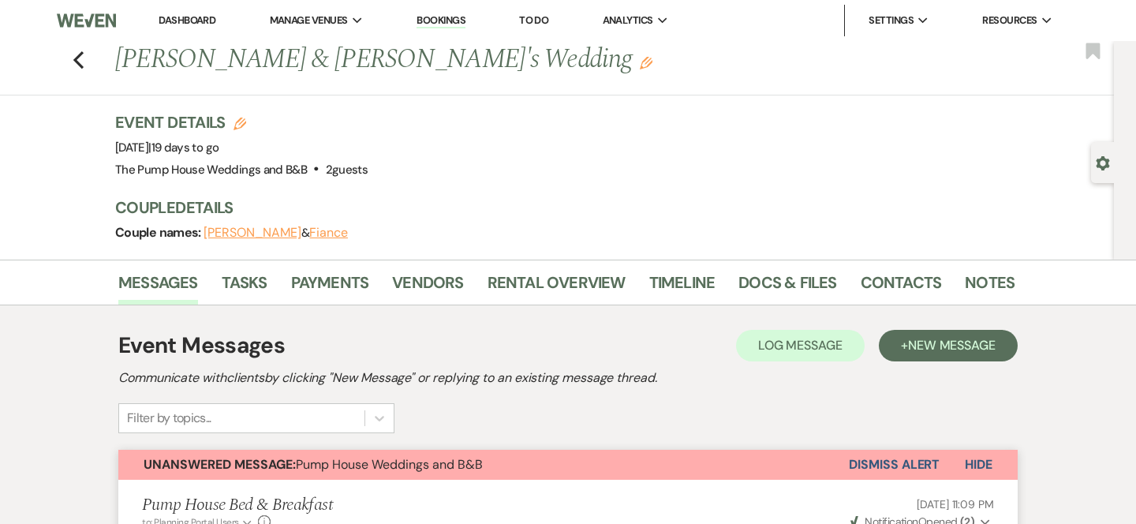
click at [73, 70] on div "Previous Sarah Fowler & Fiance's Wedding Edit Bookmark" at bounding box center [552, 68] width 1121 height 54
click at [78, 65] on icon "Previous" at bounding box center [79, 59] width 12 height 19
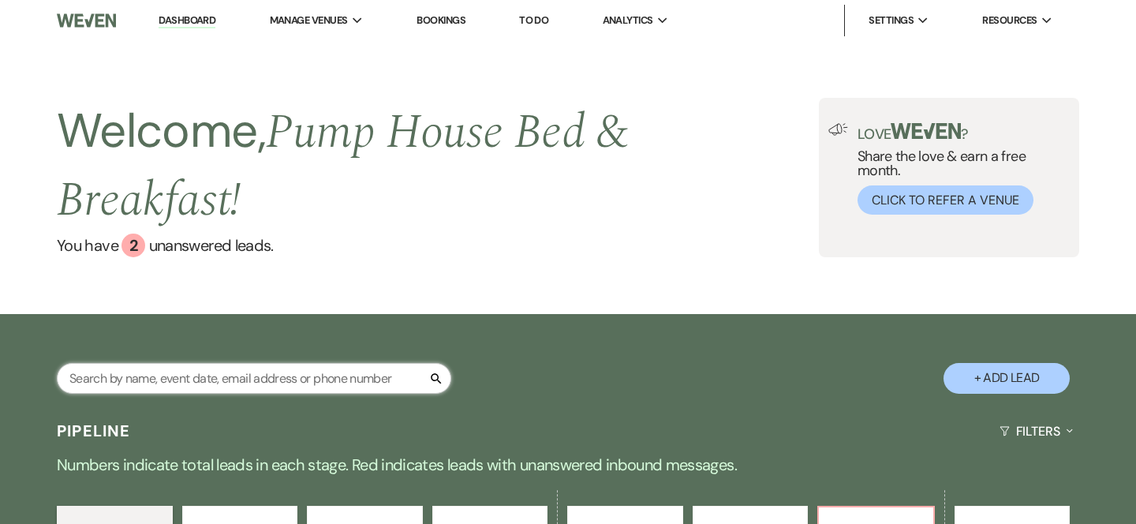
click at [129, 382] on input "text" at bounding box center [254, 378] width 394 height 31
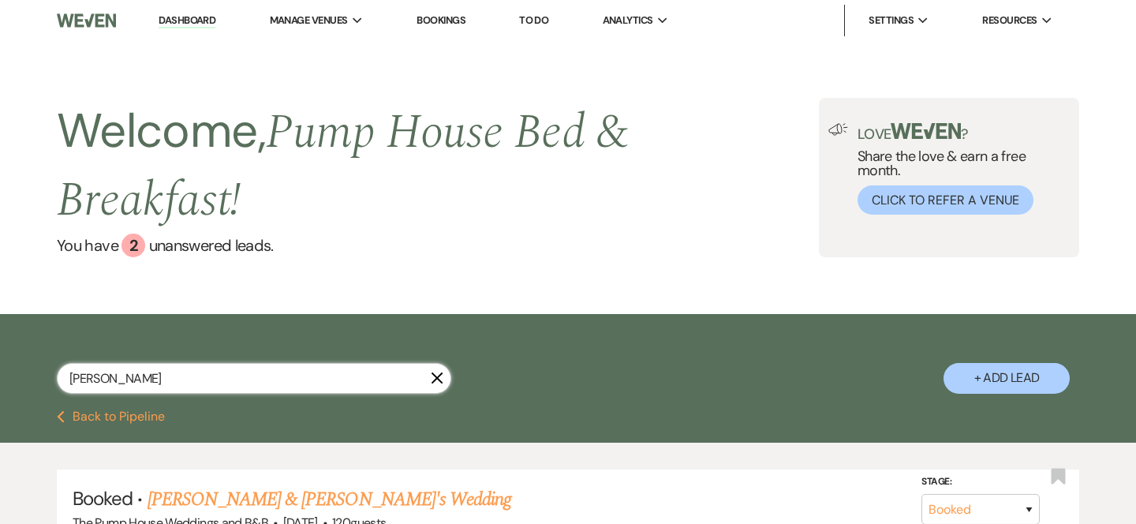
type input "madyson messner"
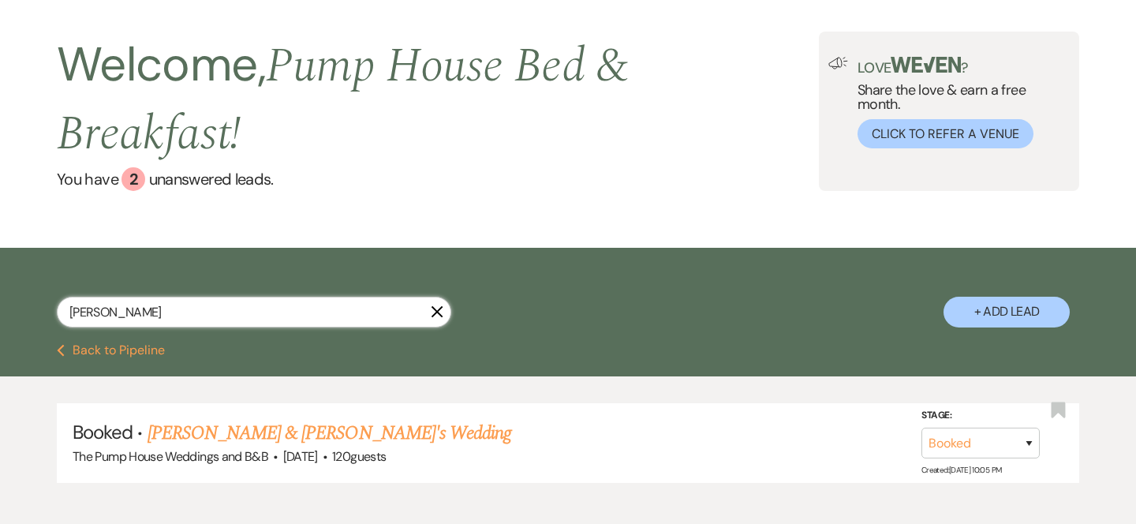
scroll to position [80, 0]
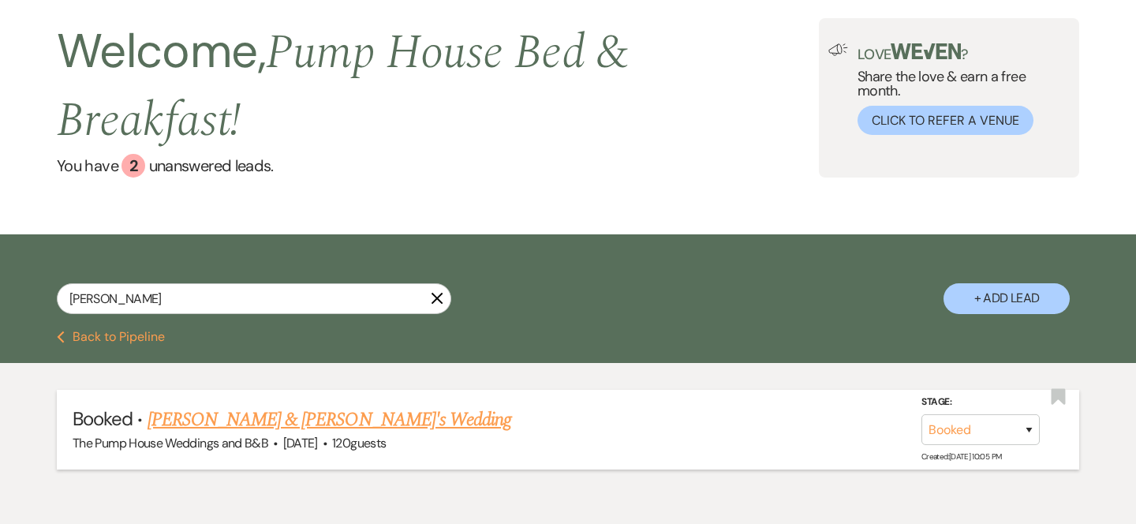
click at [167, 424] on link "[PERSON_NAME] & [PERSON_NAME]'s Wedding" at bounding box center [329, 419] width 364 height 28
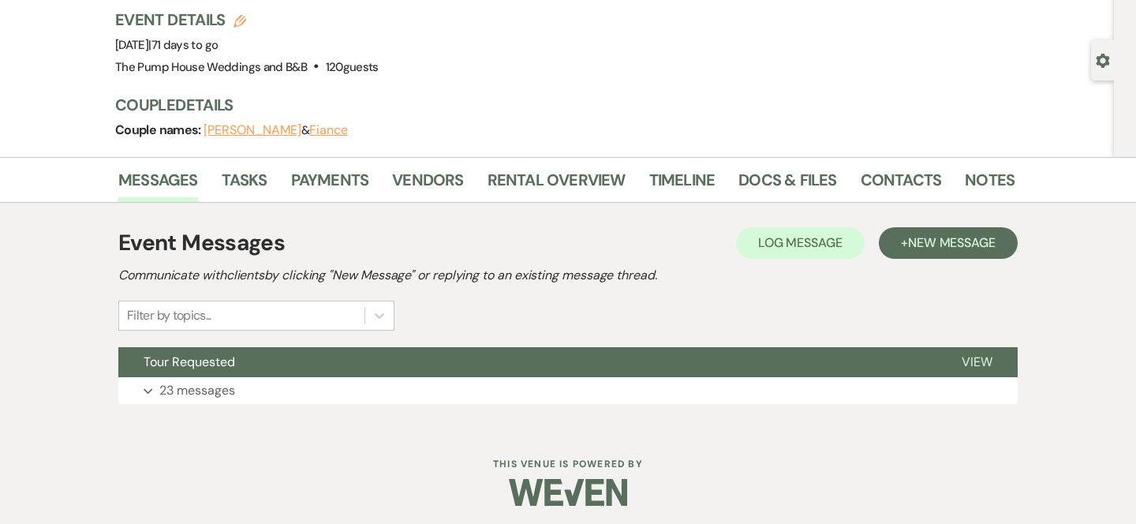
scroll to position [107, 0]
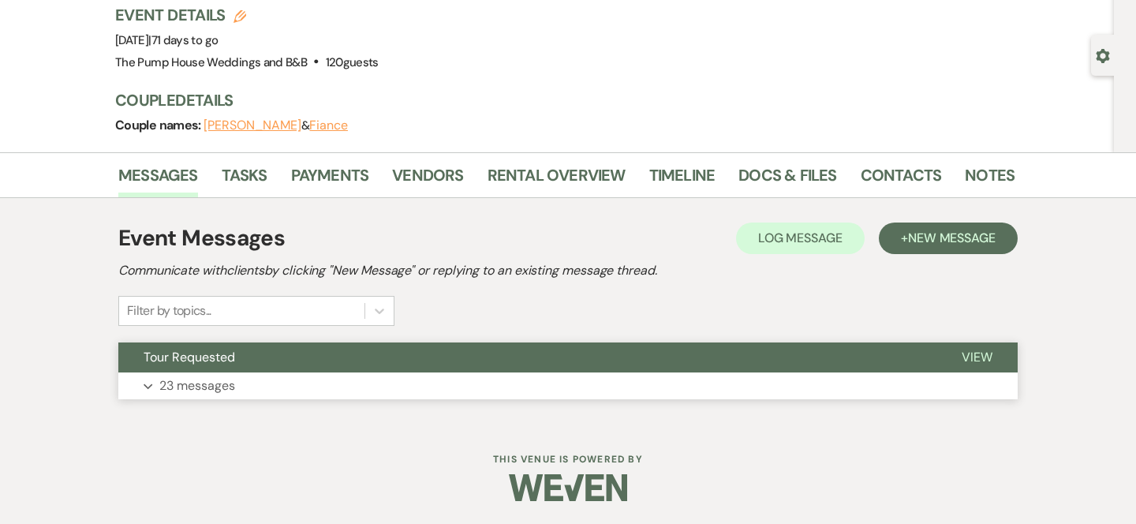
click at [196, 357] on span "Tour Requested" at bounding box center [189, 357] width 91 height 17
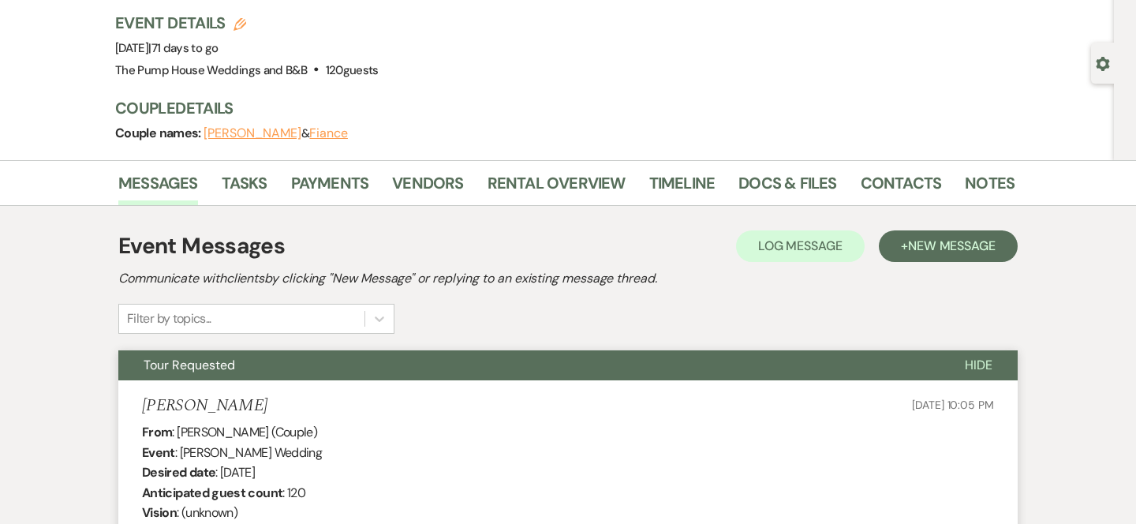
scroll to position [0, 0]
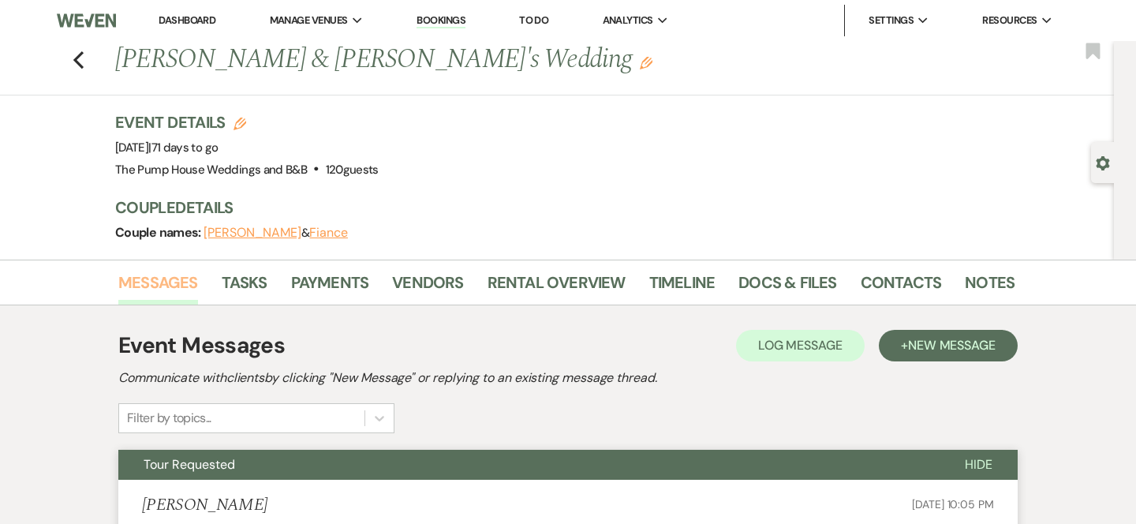
click at [147, 278] on link "Messages" at bounding box center [158, 287] width 80 height 35
click at [147, 279] on link "Messages" at bounding box center [158, 287] width 80 height 35
click at [84, 62] on icon "Previous" at bounding box center [79, 59] width 12 height 19
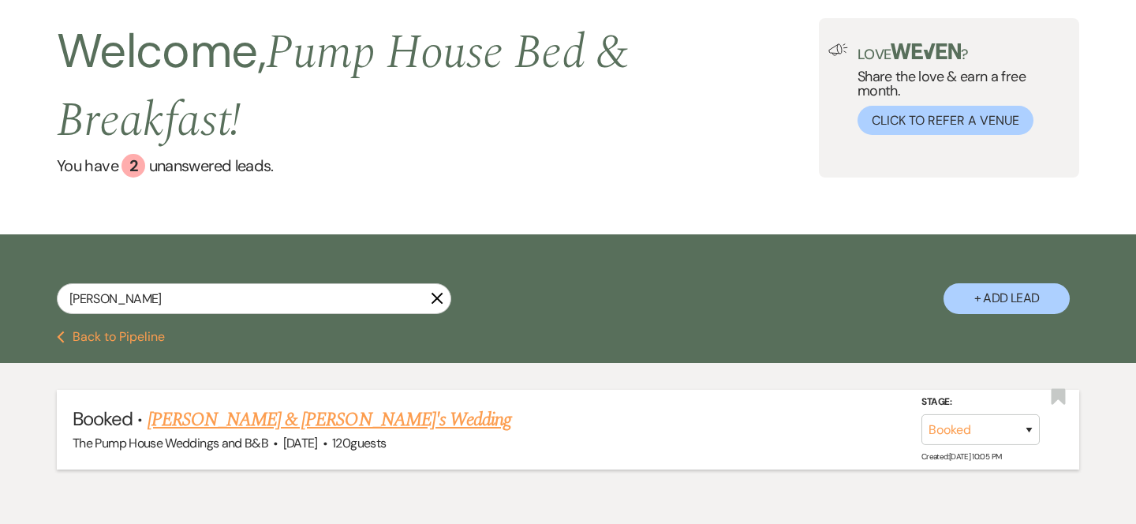
scroll to position [155, 0]
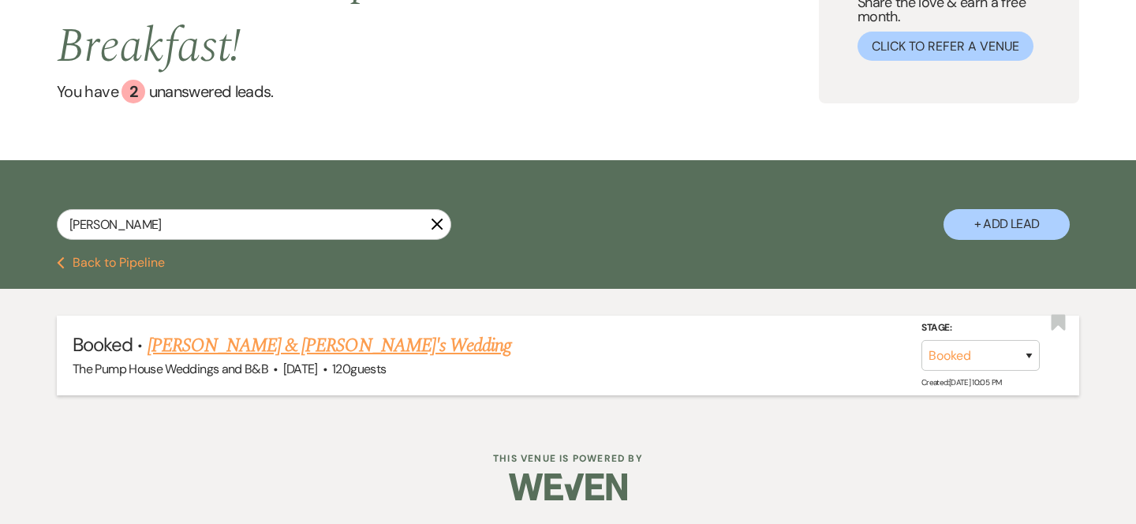
click at [270, 345] on link "[PERSON_NAME] & [PERSON_NAME]'s Wedding" at bounding box center [329, 345] width 364 height 28
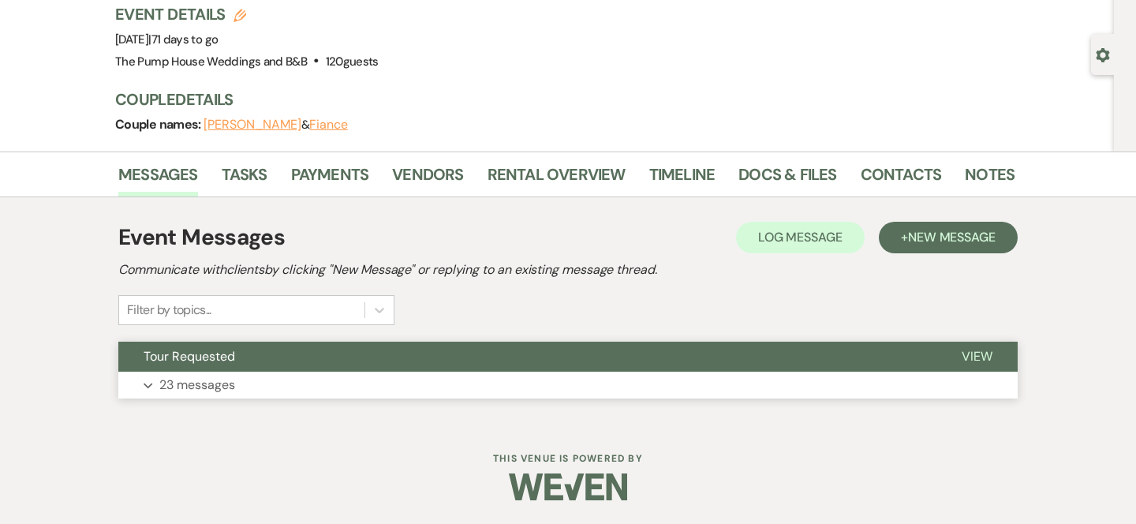
scroll to position [107, 0]
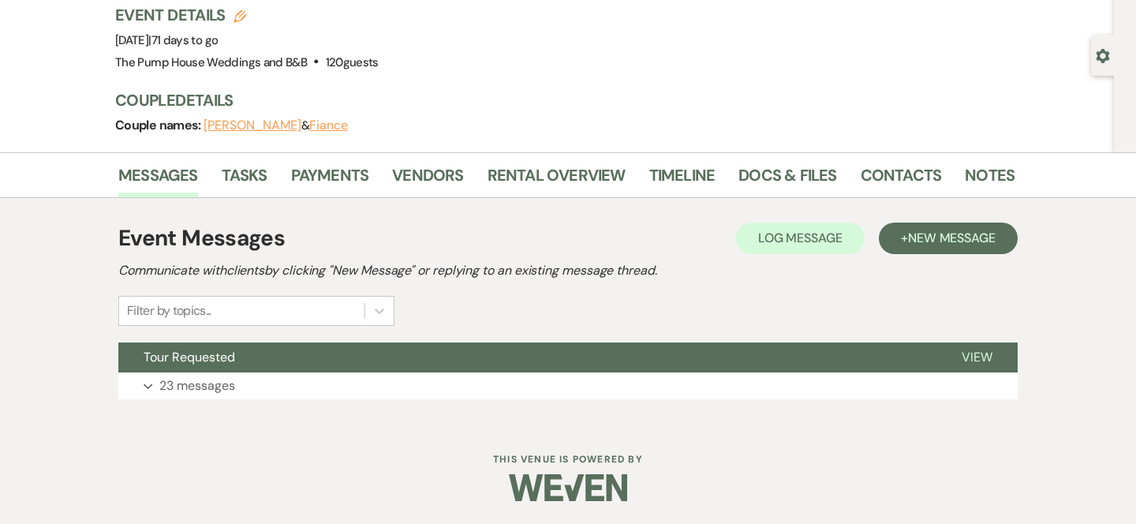
drag, startPoint x: 308, startPoint y: 121, endPoint x: 205, endPoint y: 125, distance: 103.4
click at [203, 123] on span "Madyson Messner & Fiance" at bounding box center [275, 125] width 144 height 16
copy button "[PERSON_NAME]"
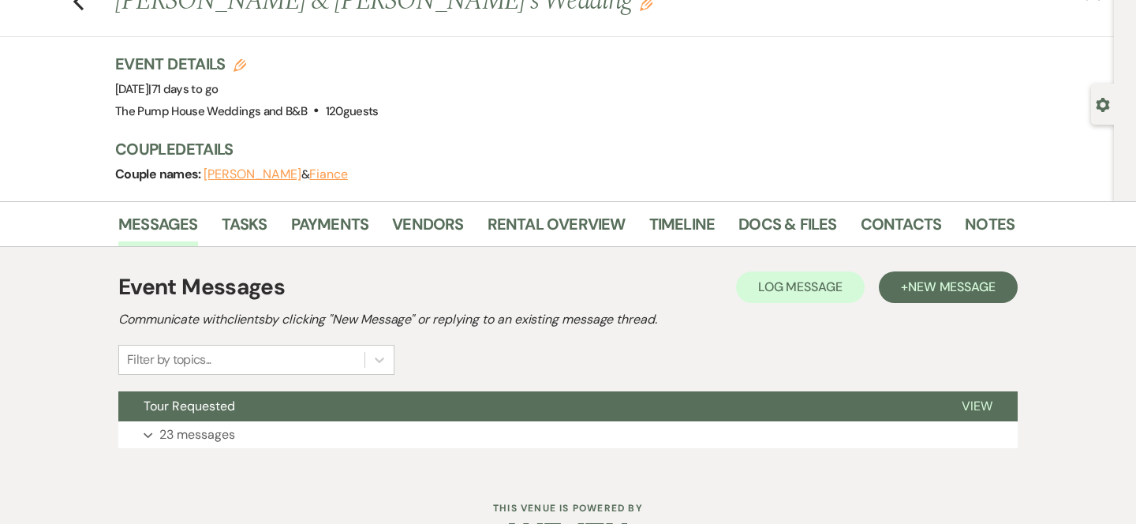
scroll to position [62, 0]
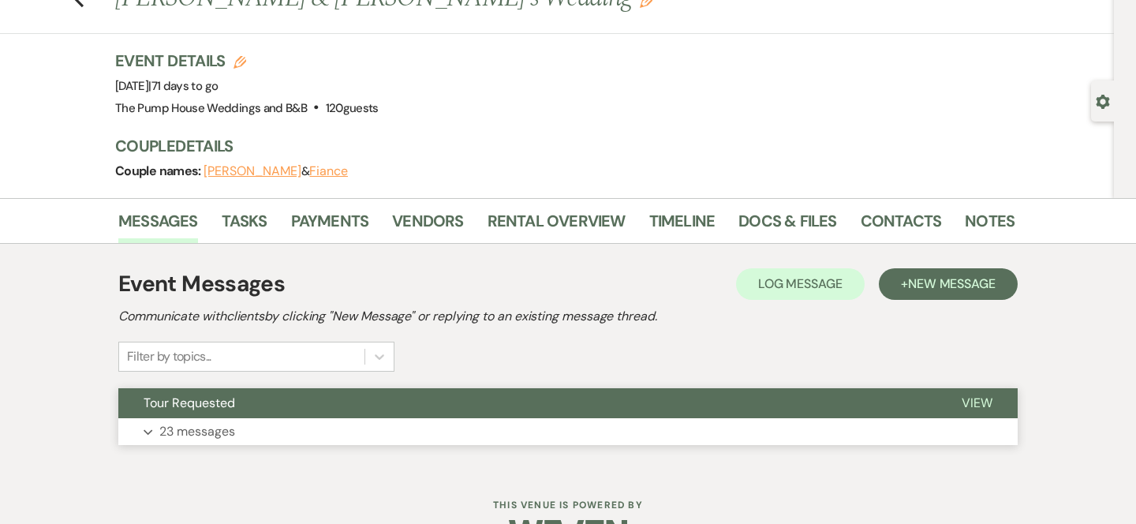
click at [385, 394] on button "Tour Requested" at bounding box center [527, 403] width 818 height 30
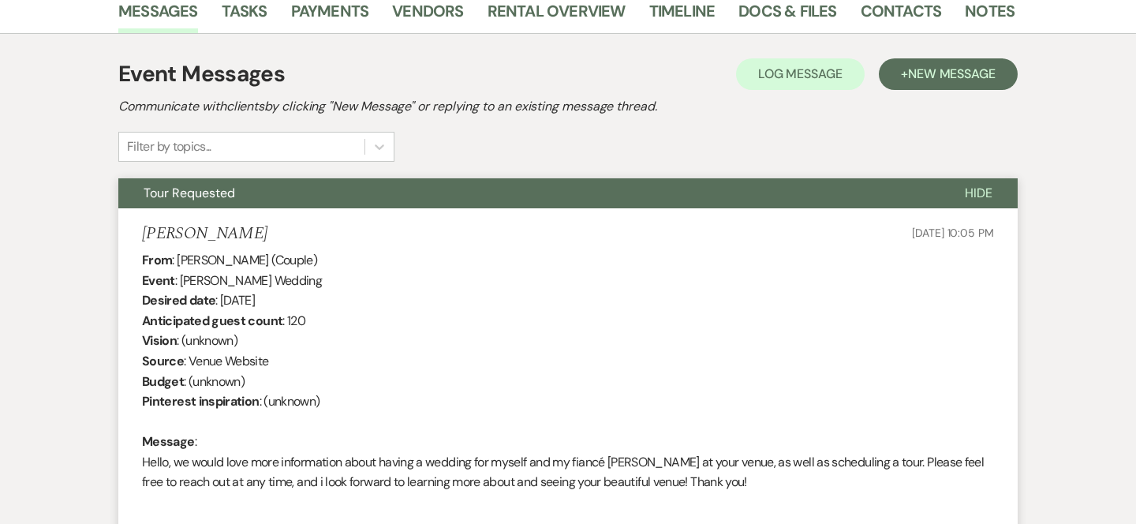
scroll to position [0, 0]
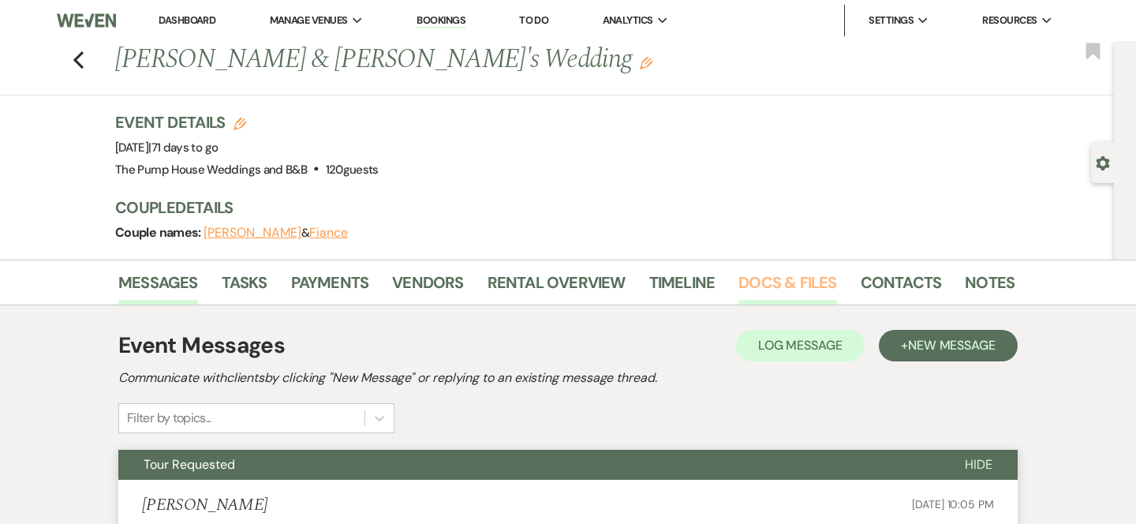
click at [777, 281] on link "Docs & Files" at bounding box center [787, 287] width 98 height 35
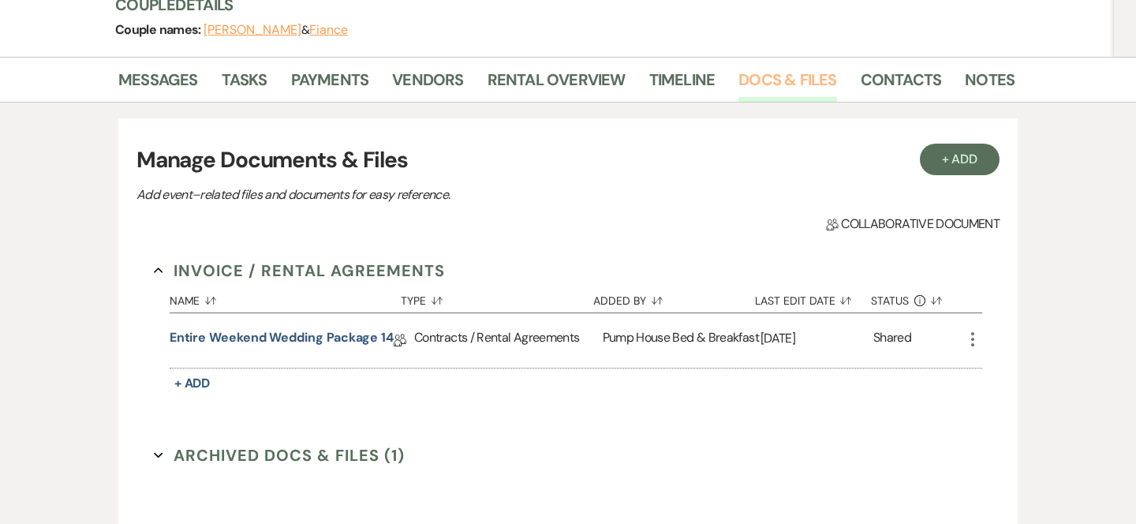
scroll to position [207, 0]
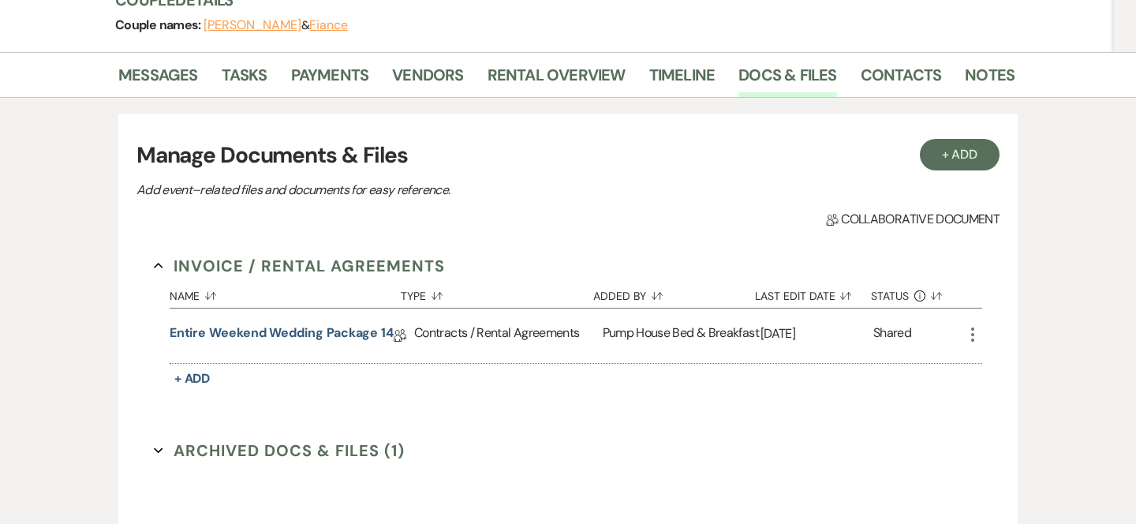
click at [412, 341] on div "Entire Weekend Wedding Package 14 Collab Doc" at bounding box center [292, 335] width 244 height 24
click at [388, 334] on link "Entire Weekend Wedding Package 14" at bounding box center [282, 335] width 224 height 24
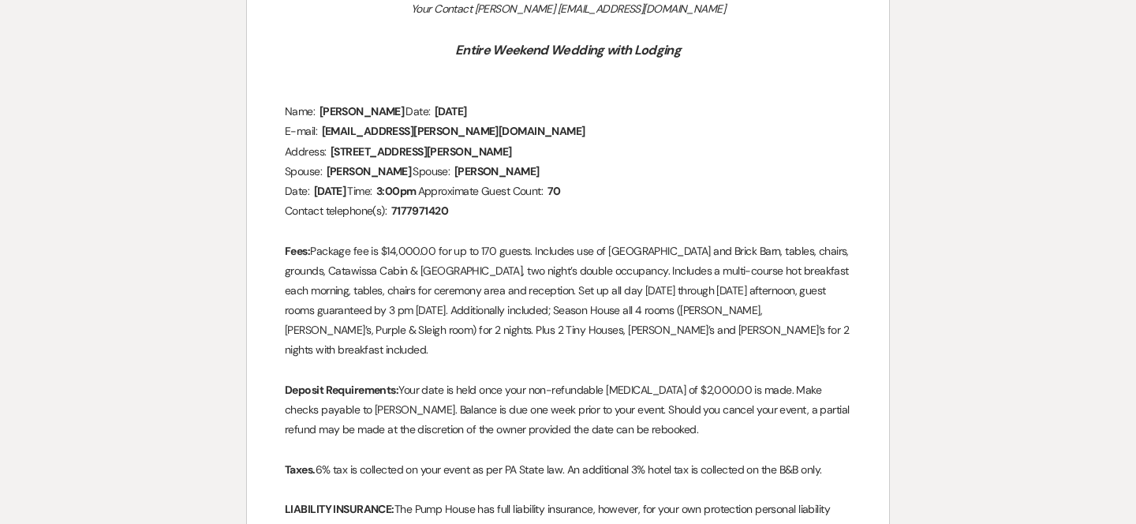
scroll to position [468, 0]
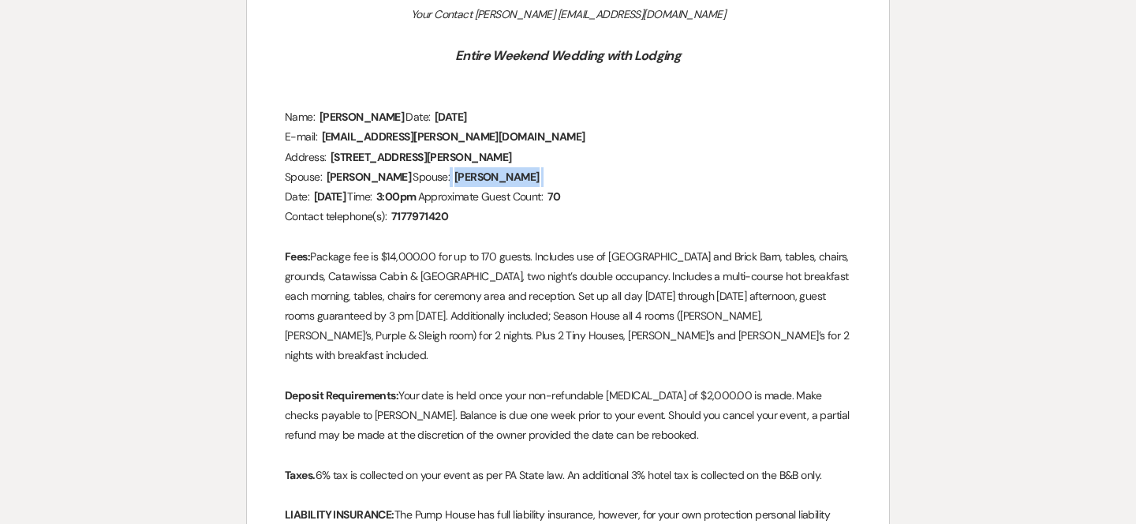
drag, startPoint x: 707, startPoint y: 197, endPoint x: 623, endPoint y: 198, distance: 84.4
click at [623, 187] on p "Spouse: ﻿ Madyson Messner ﻿ Spouse: ﻿ Jessica Hobbs ﻿" at bounding box center [568, 177] width 566 height 20
copy p "﻿ Jessica Hobbs ﻿"
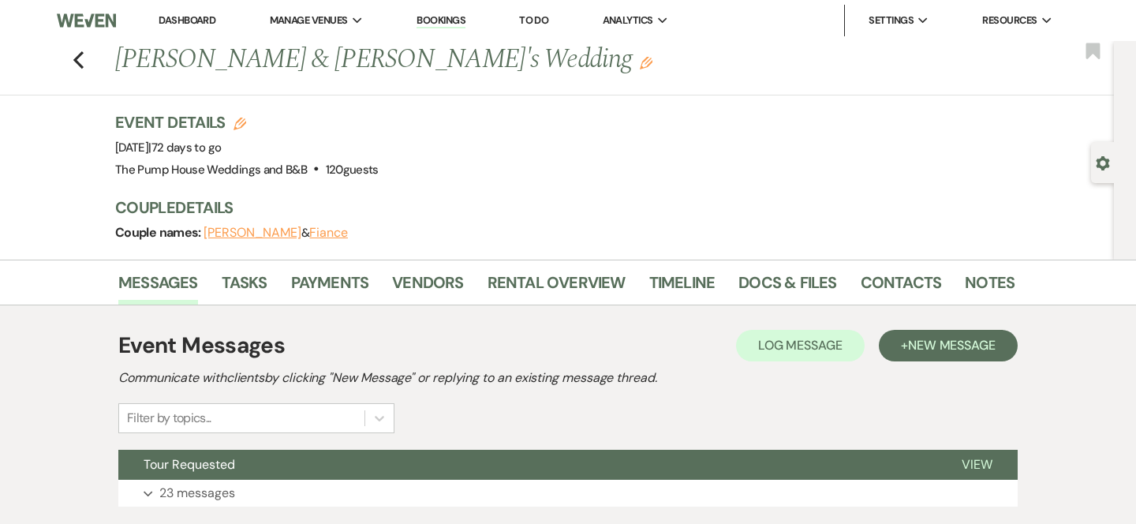
scroll to position [6, 0]
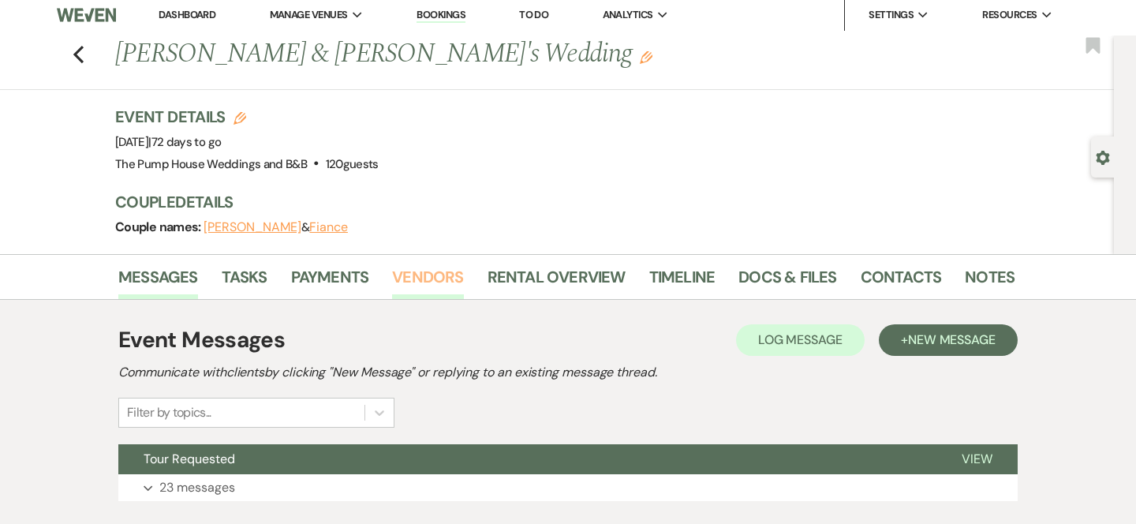
click at [413, 282] on link "Vendors" at bounding box center [427, 281] width 71 height 35
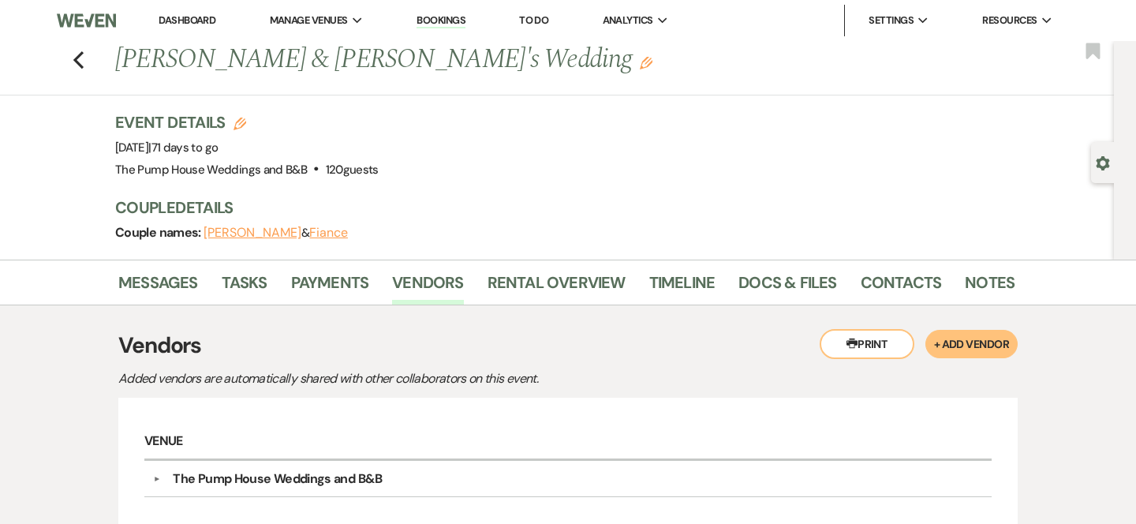
click at [241, 121] on icon "Edit" at bounding box center [239, 123] width 13 height 13
select select "533"
select select "false"
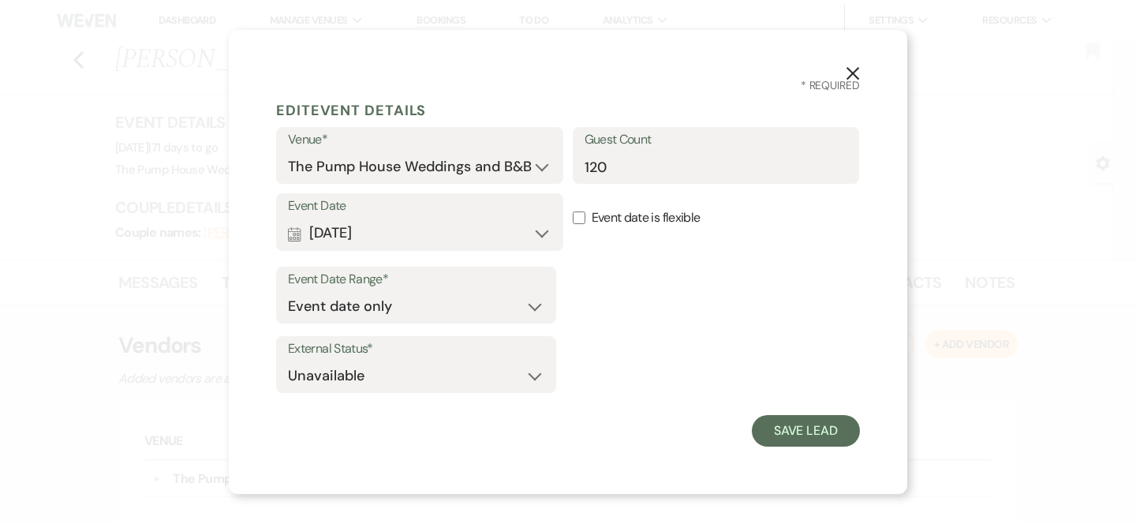
click at [860, 73] on button "X" at bounding box center [853, 72] width 24 height 28
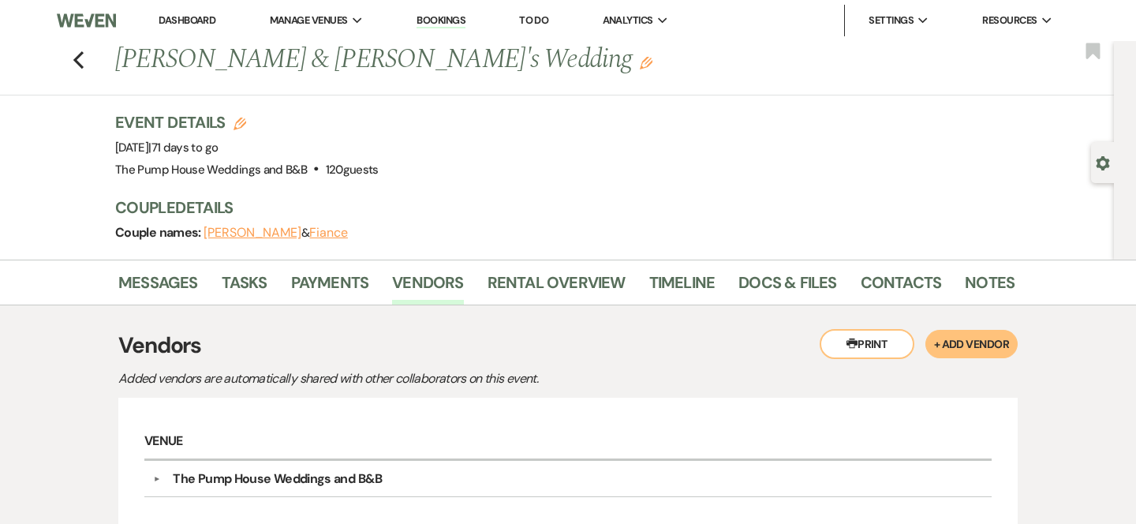
click at [640, 66] on icon "Edit" at bounding box center [646, 63] width 13 height 13
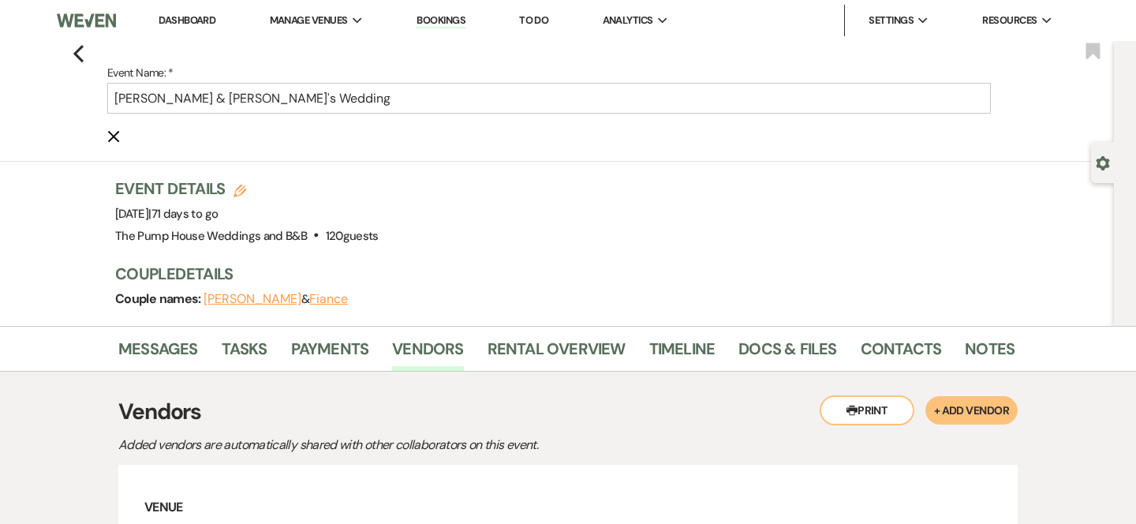
click at [1107, 161] on use "button" at bounding box center [1101, 163] width 13 height 14
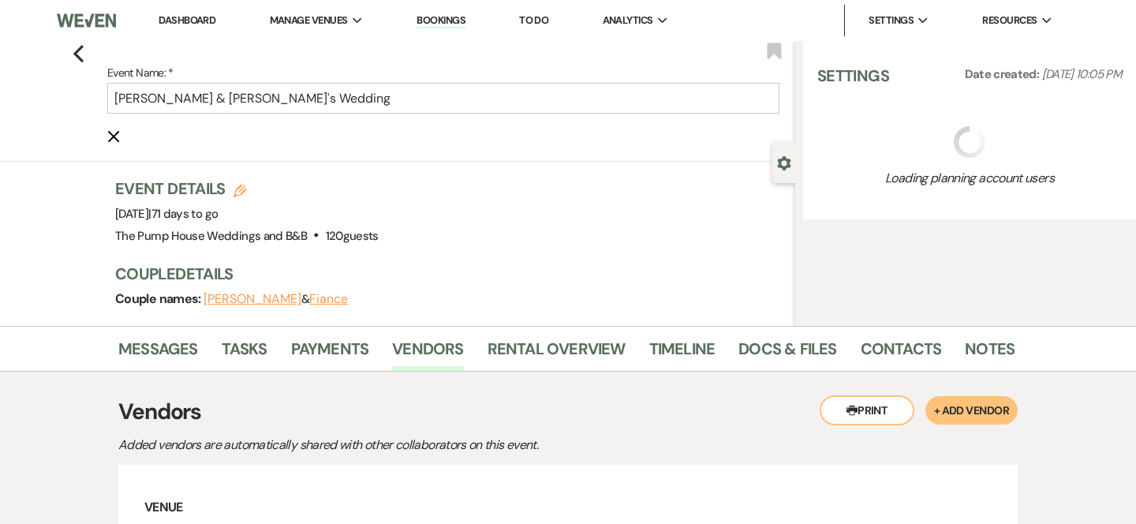
select select "5"
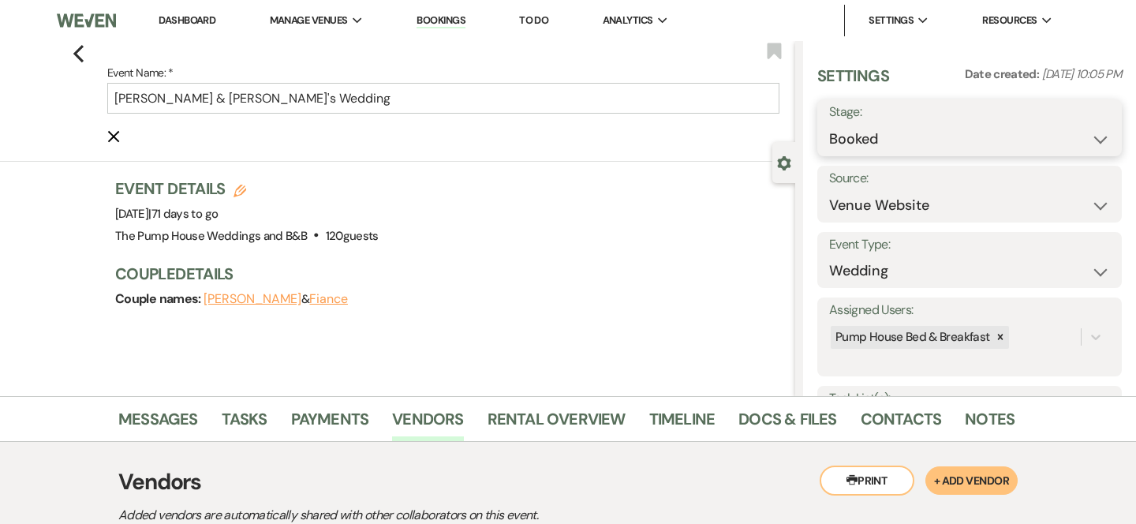
click at [1098, 140] on select "Booked Lost" at bounding box center [969, 139] width 281 height 31
select select "8"
click at [829, 124] on select "Booked Lost" at bounding box center [969, 139] width 281 height 31
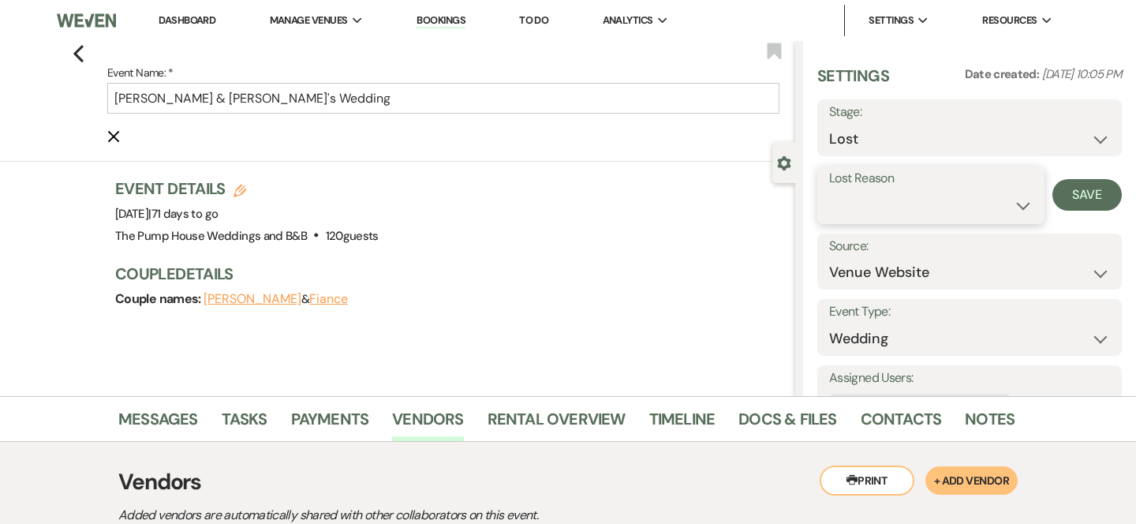
click at [1024, 207] on select "Booked Elsewhere Budget Date Unavailable No Response Not a Good Match Capacity …" at bounding box center [930, 205] width 203 height 31
select select "11"
click at [829, 190] on select "Booked Elsewhere Budget Date Unavailable No Response Not a Good Match Capacity …" at bounding box center [930, 205] width 203 height 31
click at [1099, 191] on button "Save" at bounding box center [1086, 195] width 69 height 32
click at [77, 51] on use "button" at bounding box center [78, 53] width 10 height 17
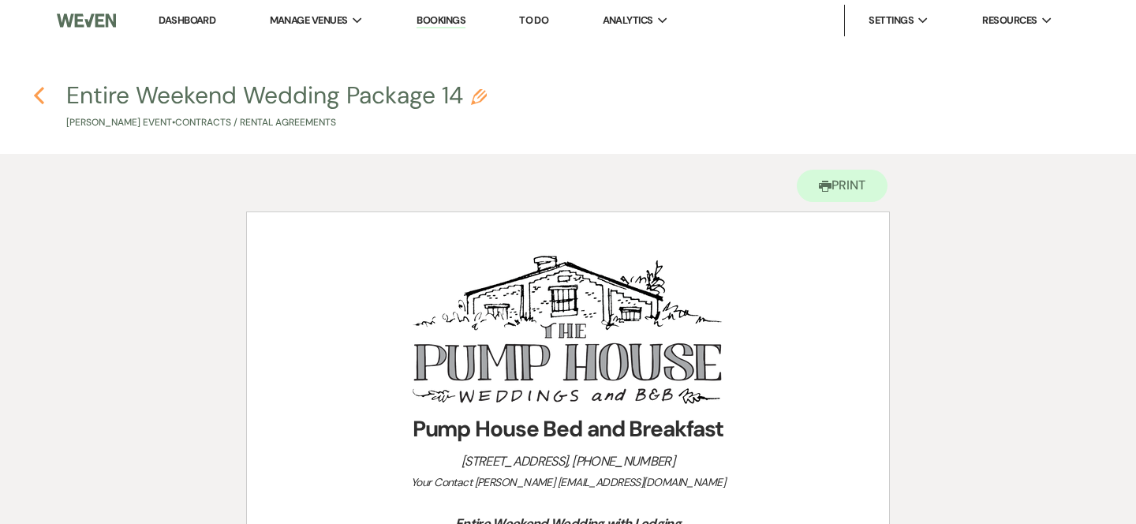
click at [40, 94] on icon "Previous" at bounding box center [39, 95] width 12 height 19
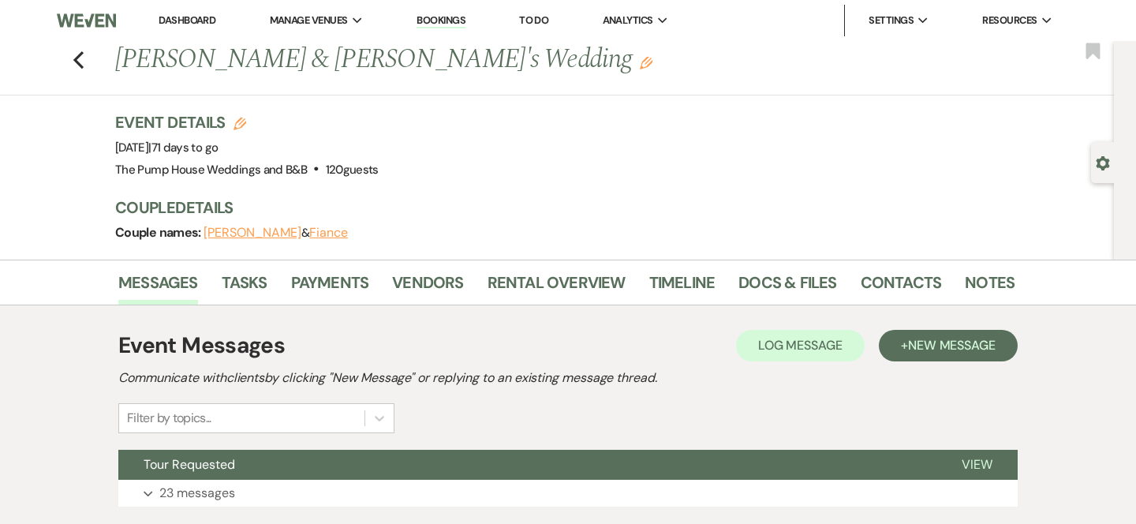
click at [1100, 168] on use "button" at bounding box center [1101, 163] width 13 height 14
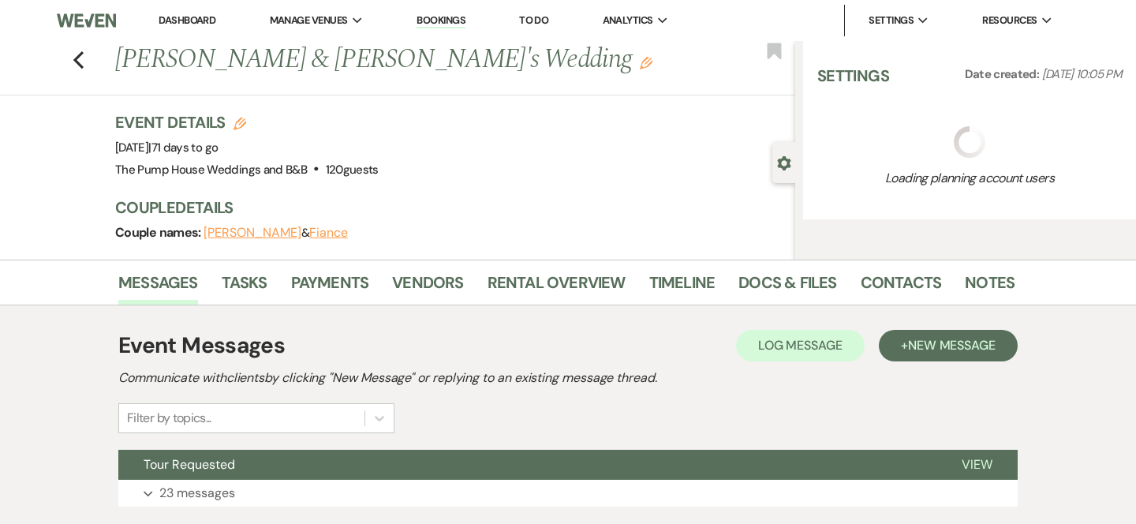
select select "8"
select select "11"
select select "5"
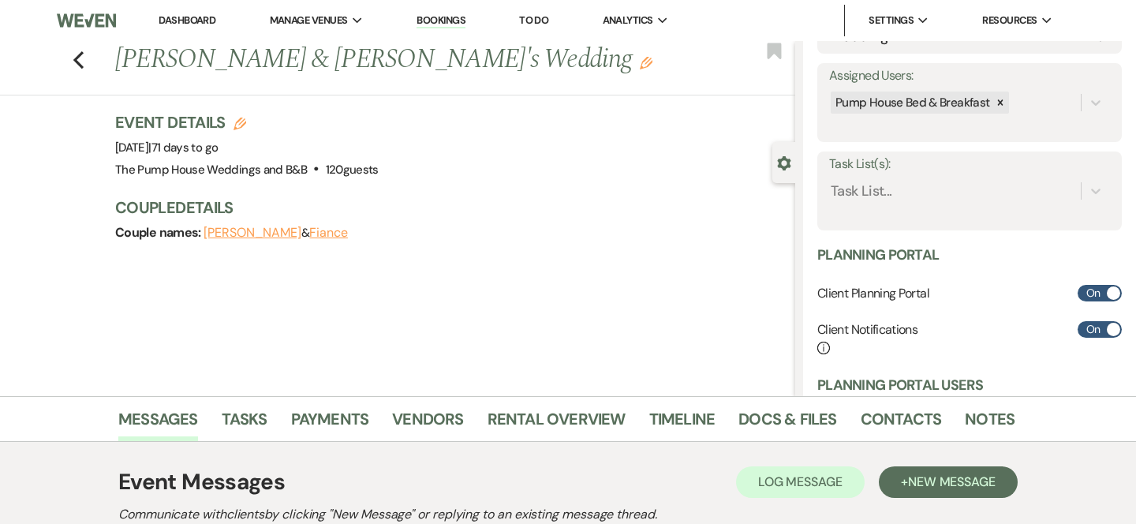
scroll to position [490, 0]
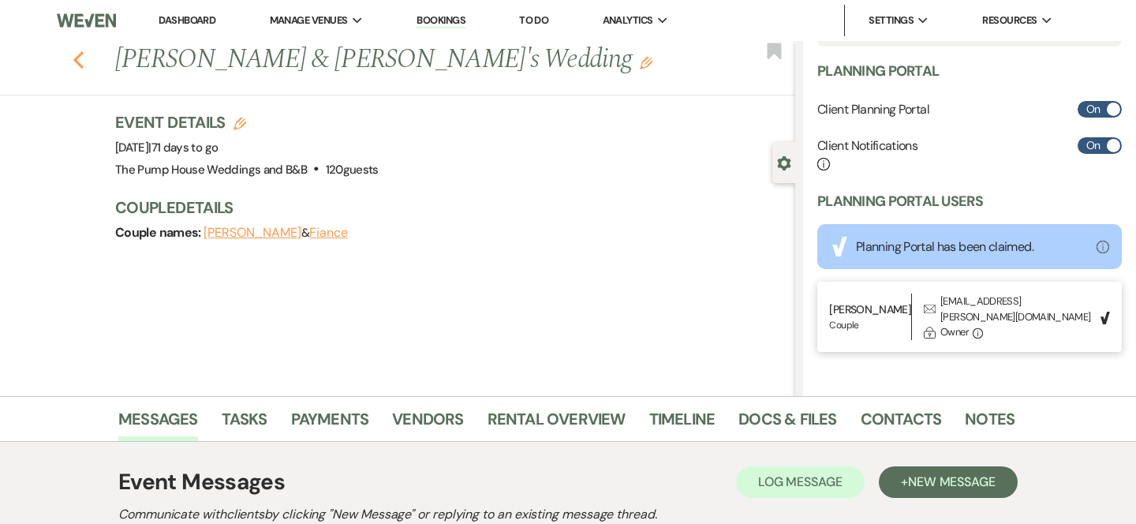
click at [76, 63] on use "button" at bounding box center [78, 59] width 10 height 17
